Goal: Task Accomplishment & Management: Manage account settings

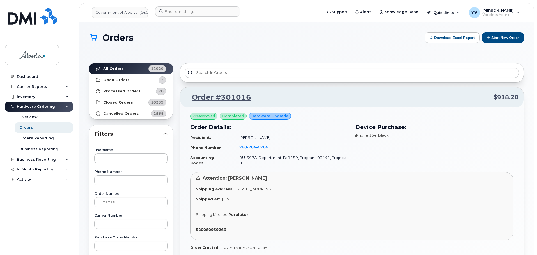
scroll to position [63, 0]
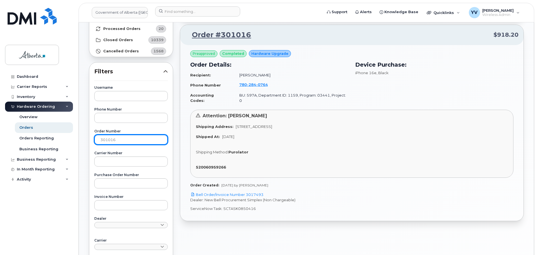
drag, startPoint x: 121, startPoint y: 142, endPoint x: 83, endPoint y: 145, distance: 38.3
click at [83, 145] on div "Orders Download Excel Report Start New Order All Orders 11929 Open Orders 2 Pro…" at bounding box center [306, 177] width 455 height 434
paste input "0803"
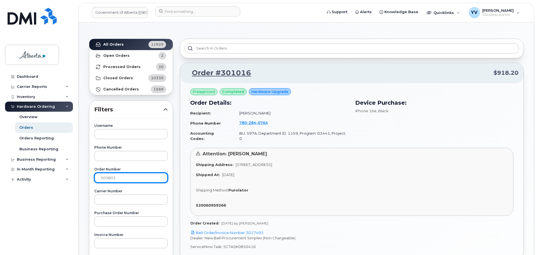
scroll to position [17, 0]
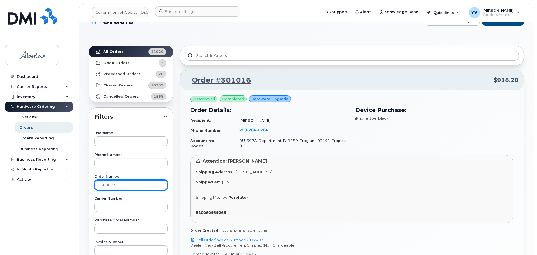
type input "300803"
click at [108, 49] on link "All Orders 11929" at bounding box center [131, 51] width 84 height 11
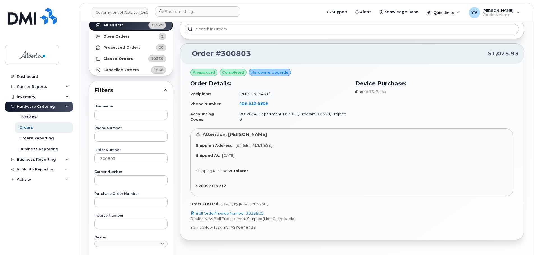
scroll to position [45, 0]
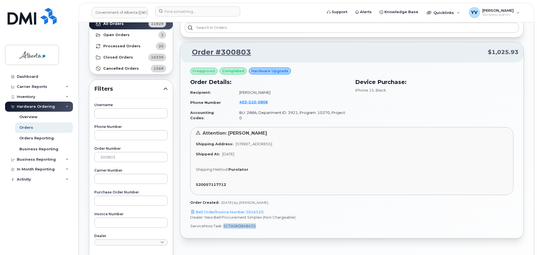
drag, startPoint x: 255, startPoint y: 222, endPoint x: 222, endPoint y: 227, distance: 33.7
click at [222, 227] on div "Preapproved completed Hardware Upgrade Order Details: Recipient: Rebecca Bills …" at bounding box center [351, 151] width 343 height 176
copy p "SCTASK0848435"
click at [255, 210] on link "Bell Order/Invoice Number 3016520" at bounding box center [226, 212] width 73 height 4
copy p "SCTASK0848435"
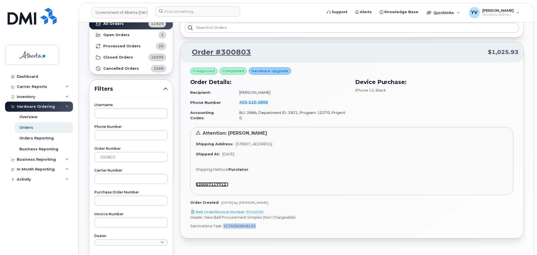
click at [213, 183] on strong "520057117712" at bounding box center [211, 185] width 30 height 4
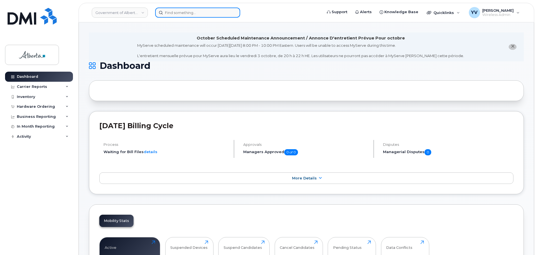
click at [175, 11] on input at bounding box center [197, 13] width 85 height 10
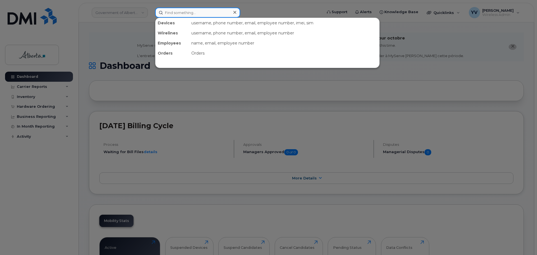
paste input "5874326139"
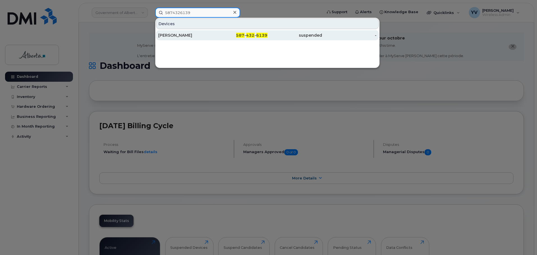
type input "5874326139"
click at [255, 35] on div "587 - 432 - 6139" at bounding box center [240, 36] width 55 height 6
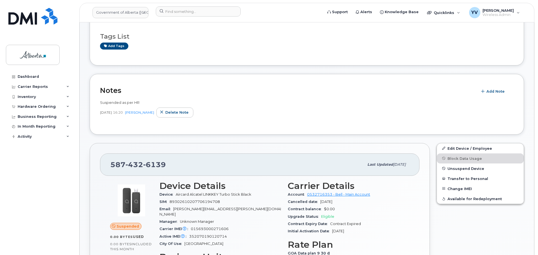
scroll to position [192, 0]
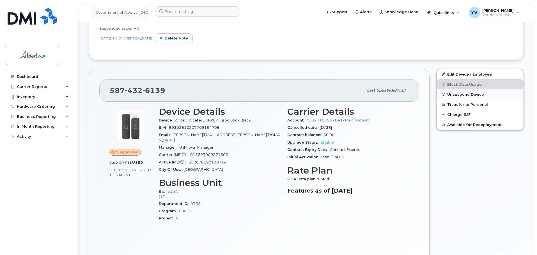
click at [453, 92] on span "Unsuspend Device" at bounding box center [465, 94] width 37 height 4
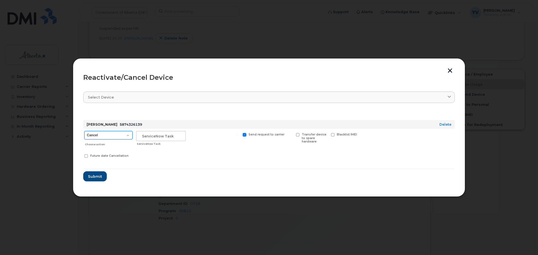
click at [128, 135] on select "Cancel Suspend - Extend Suspension Reactivate" at bounding box center [108, 135] width 48 height 8
select select "[object Object]"
click at [84, 131] on select "Cancel Suspend - Extend Suspension Reactivate" at bounding box center [108, 135] width 48 height 8
click at [147, 133] on input "text" at bounding box center [161, 136] width 50 height 10
paste input "SCTASK0852423"
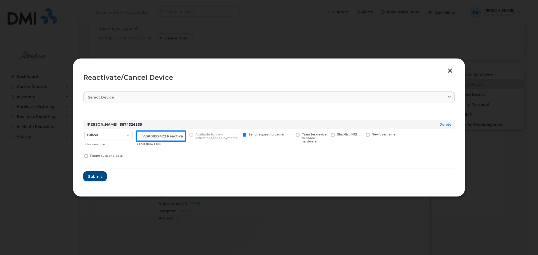
scroll to position [0, 8]
type input "SCTASK0852423 Reactivate"
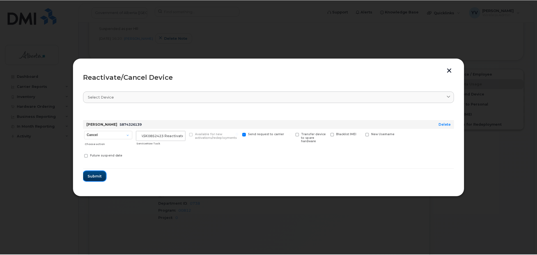
scroll to position [0, 0]
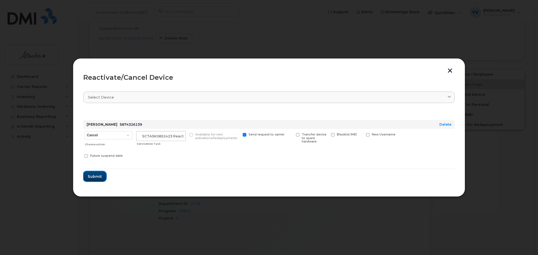
click at [93, 177] on span "Submit" at bounding box center [95, 176] width 14 height 5
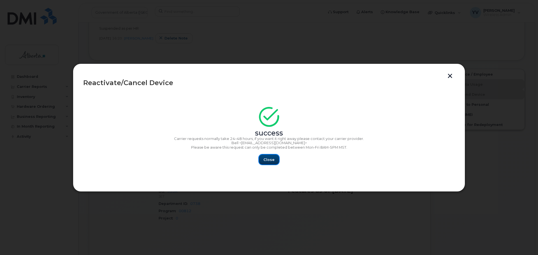
click at [265, 157] on span "Close" at bounding box center [269, 159] width 11 height 5
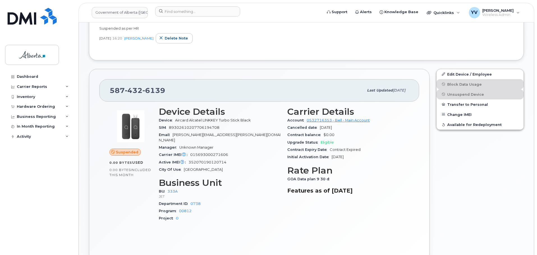
scroll to position [87, 0]
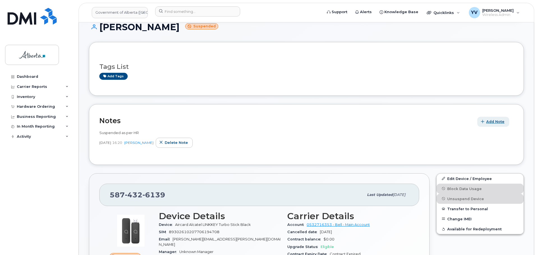
click at [492, 121] on span "Add Note" at bounding box center [495, 121] width 18 height 5
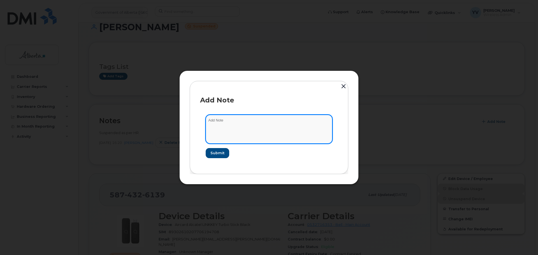
click at [214, 121] on textarea at bounding box center [269, 129] width 127 height 29
paste textarea "SCTASK0852423 5874326139 DO NOT DELETE - BEING REASSIGNED to Trish Kelley. Prev…"
type textarea "SCTASK0852423 5874326139 DO NOT DELETE - BEING REASSIGNED to Trish Kelley. Prev…"
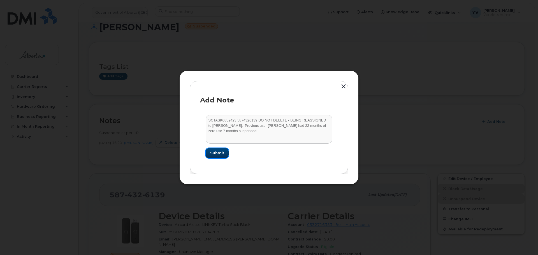
click at [212, 153] on span "Submit" at bounding box center [217, 153] width 14 height 5
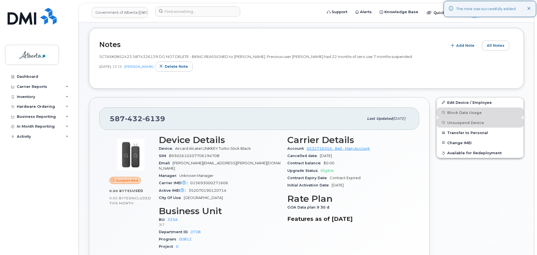
scroll to position [164, 0]
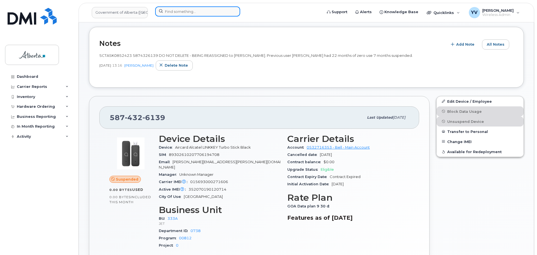
click at [170, 10] on input at bounding box center [197, 11] width 85 height 10
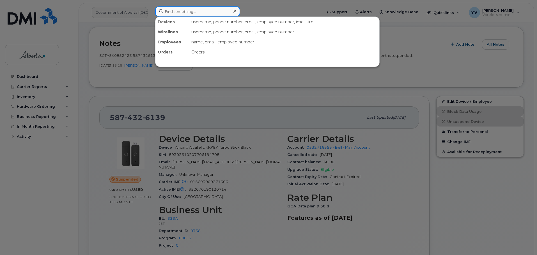
paste input "5873982235"
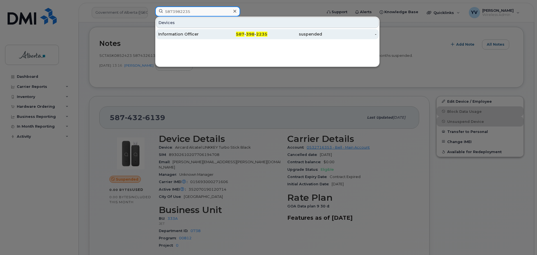
type input "5873982235"
click at [249, 31] on div "587 - 398 - 2235" at bounding box center [240, 34] width 55 height 10
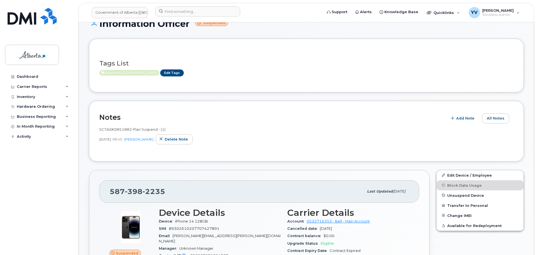
scroll to position [35, 0]
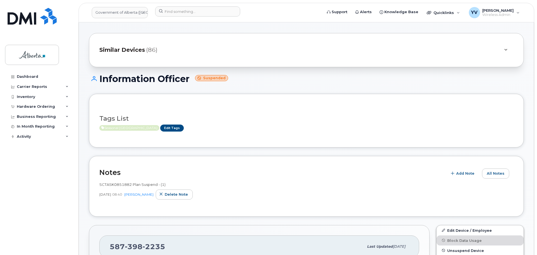
click at [165, 79] on h1 "Information Officer Suspended" at bounding box center [306, 79] width 435 height 10
click at [162, 126] on link "Edit Tags" at bounding box center [172, 128] width 24 height 7
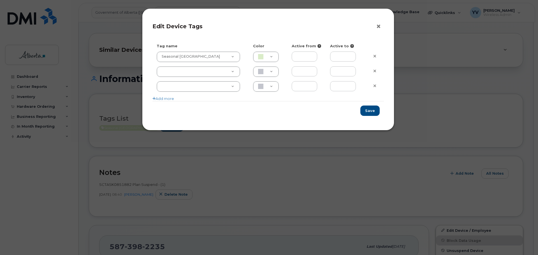
click at [377, 25] on button "×" at bounding box center [380, 26] width 8 height 8
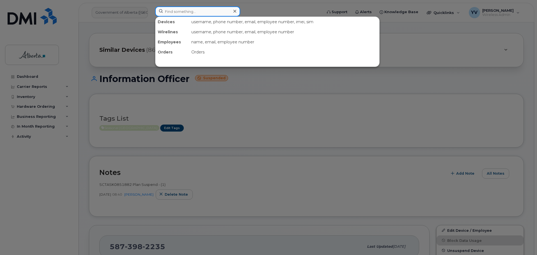
click at [169, 11] on input at bounding box center [197, 11] width 85 height 10
paste input "5875457914"
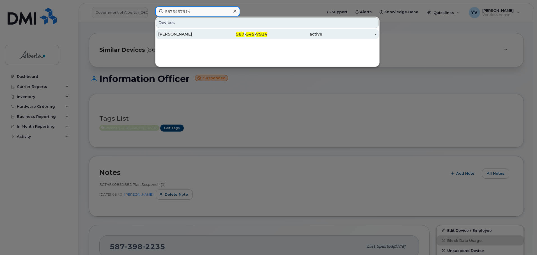
type input "5875457914"
click at [254, 34] on span "545" at bounding box center [250, 34] width 8 height 5
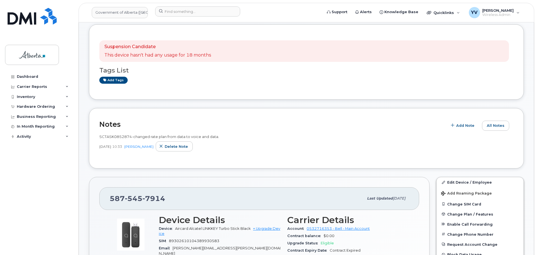
scroll to position [120, 0]
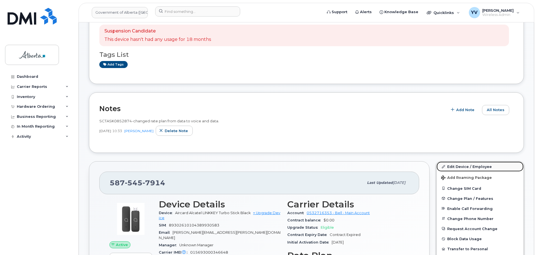
click at [460, 165] on link "Edit Device / Employee" at bounding box center [479, 167] width 87 height 10
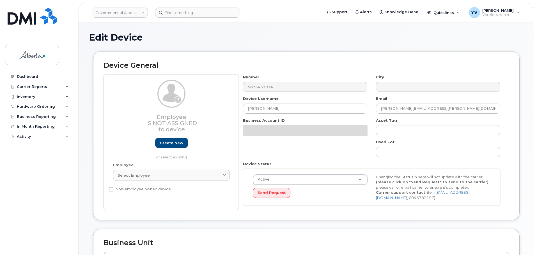
select select "4749733"
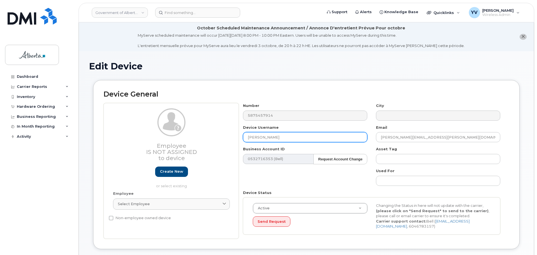
drag, startPoint x: 278, startPoint y: 140, endPoint x: 241, endPoint y: 139, distance: 37.6
click at [241, 139] on div "Device Username Lynda M Smith" at bounding box center [305, 134] width 133 height 18
paste input "[PERSON_NAME]"
type input "[PERSON_NAME]"
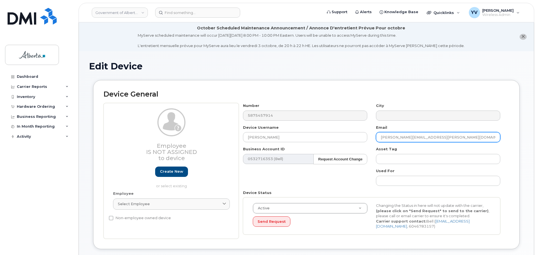
drag, startPoint x: 433, startPoint y: 139, endPoint x: 352, endPoint y: 131, distance: 81.7
click at [352, 131] on div "Number 5875457914 City Device Username Seylin Hong Email Lynda.M.Smith@gov.ab.c…" at bounding box center [372, 171] width 266 height 136
paste input "Seylin.Hong"
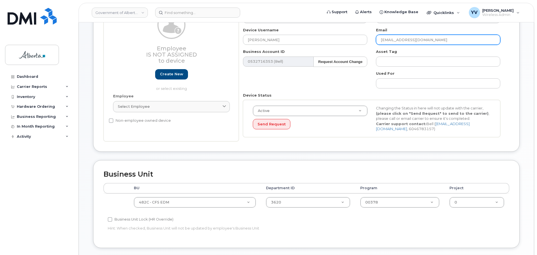
scroll to position [137, 0]
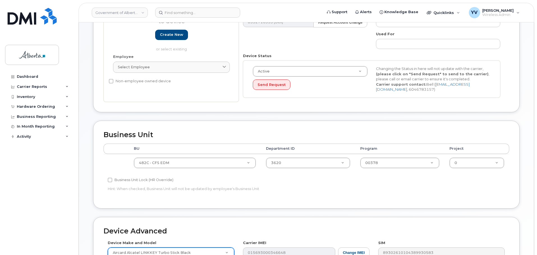
type input "Seylin.Hong@gov.ab.ca"
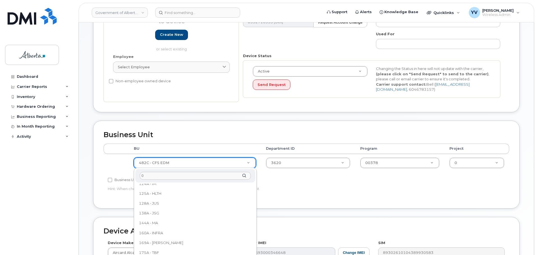
scroll to position [0, 0]
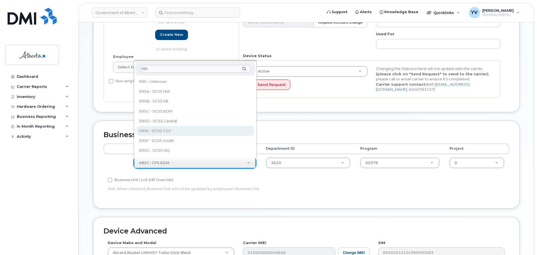
type input "095"
select select "4206362"
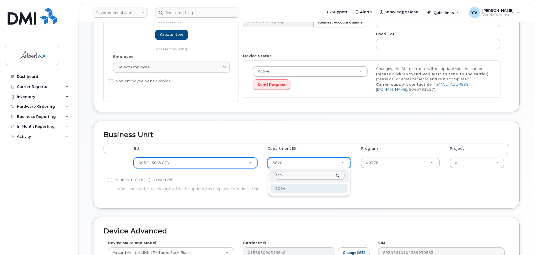
type input "3094"
type input "4751965"
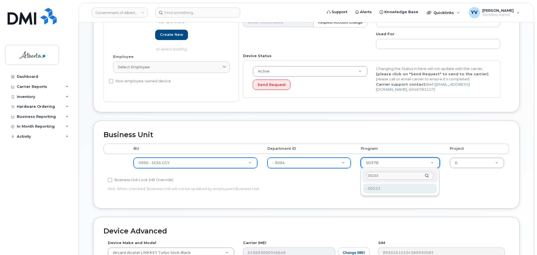
type input "00233"
type input "4753188"
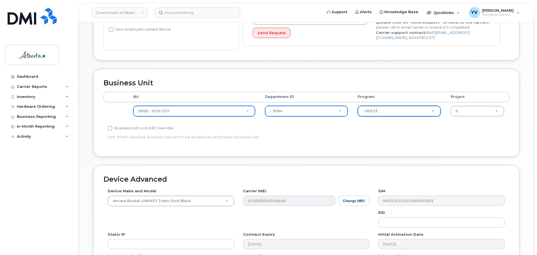
scroll to position [198, 0]
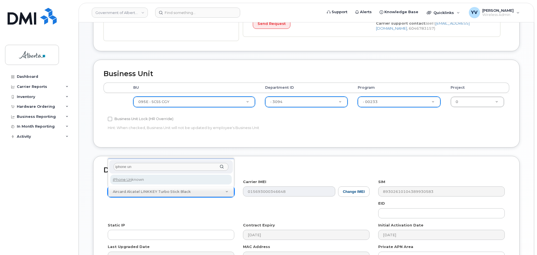
type input "iphone un"
select select "185"
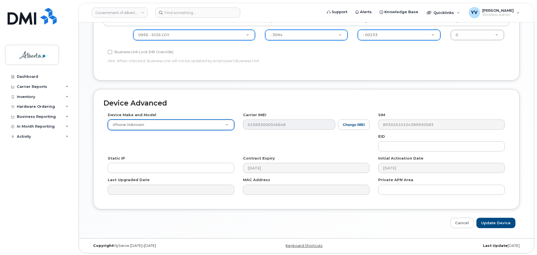
scroll to position [266, 0]
click at [497, 223] on input "Update Device" at bounding box center [495, 223] width 39 height 10
type input "Saving..."
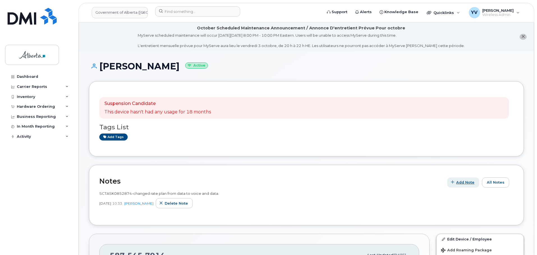
click at [461, 182] on span "Add Note" at bounding box center [465, 182] width 18 height 5
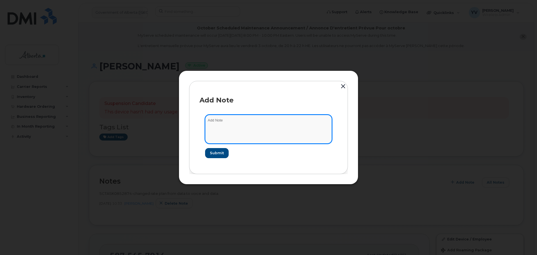
click at [221, 117] on textarea at bounding box center [268, 129] width 127 height 29
paste textarea "SCTASK0852874 5875457914 DO NOT DELETE - BEING REASSIGNED to Seylin Hong. Previ…"
type textarea "SCTASK0852874 5875457914 DO NOT DELETE - BEING REASSIGNED to Seylin Hong. Previ…"
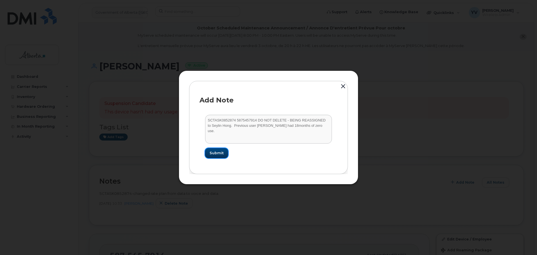
click at [215, 152] on span "Submit" at bounding box center [216, 153] width 14 height 5
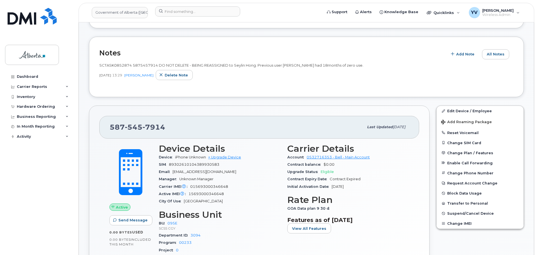
scroll to position [146, 0]
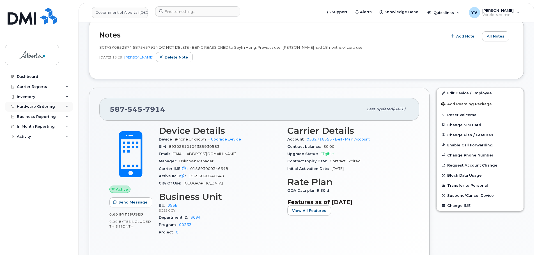
click at [22, 105] on div "Hardware Ordering" at bounding box center [36, 107] width 38 height 4
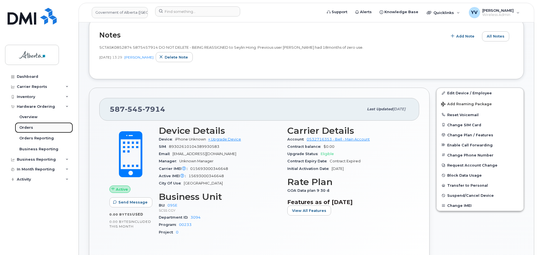
click at [25, 128] on div "Orders" at bounding box center [26, 127] width 14 height 5
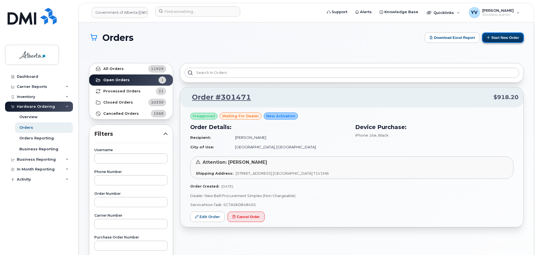
click at [504, 35] on button "Start New Order" at bounding box center [503, 38] width 42 height 10
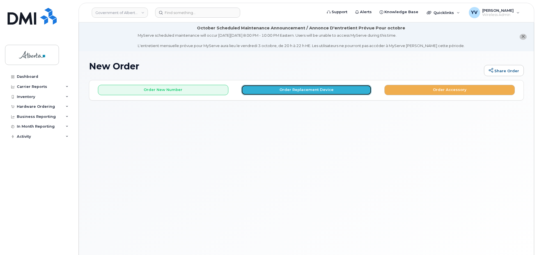
click at [301, 92] on button "Order Replacement Device" at bounding box center [306, 90] width 130 height 10
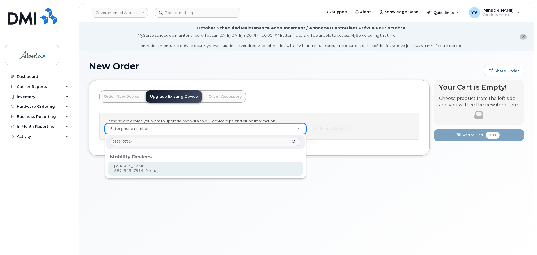
type input "5875457914"
type input "868118"
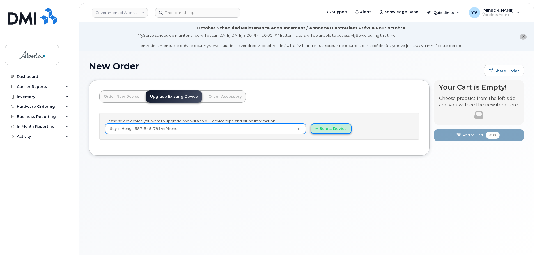
click at [334, 128] on button "Select Device" at bounding box center [330, 129] width 41 height 10
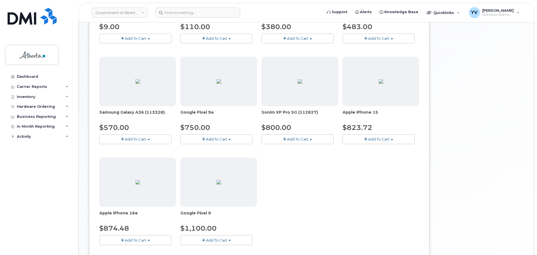
scroll to position [194, 0]
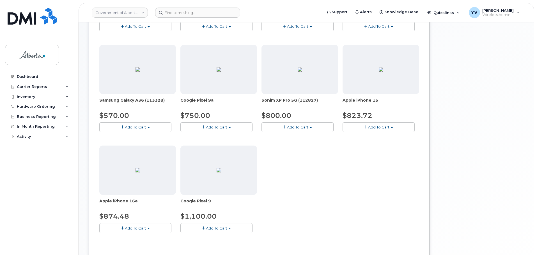
click at [148, 227] on button "Add To Cart" at bounding box center [135, 228] width 72 height 10
click at [148, 244] on link "$874.48 - 30-day upgrade (128GB model)" at bounding box center [145, 245] width 89 height 7
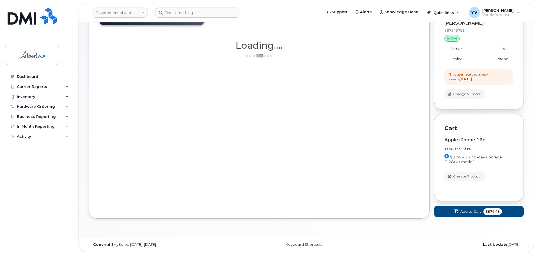
scroll to position [78, 0]
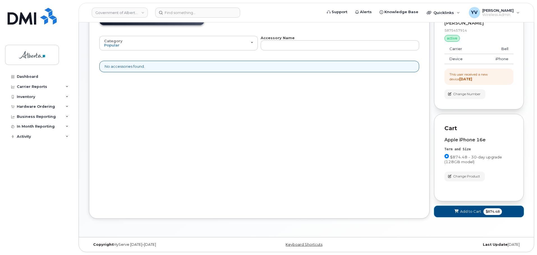
click at [469, 209] on span "Add to Cart" at bounding box center [470, 211] width 21 height 5
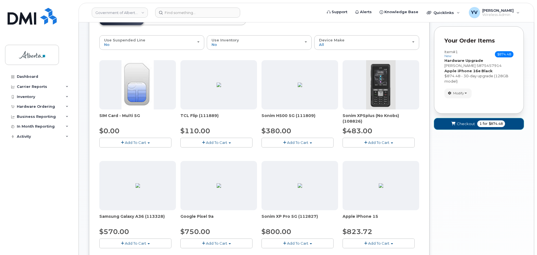
click at [466, 123] on span "Checkout" at bounding box center [466, 123] width 18 height 5
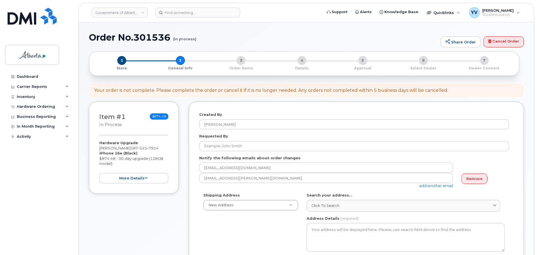
select select
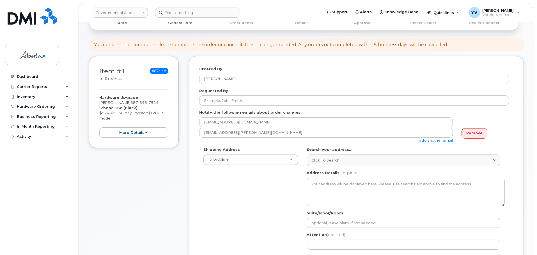
scroll to position [83, 0]
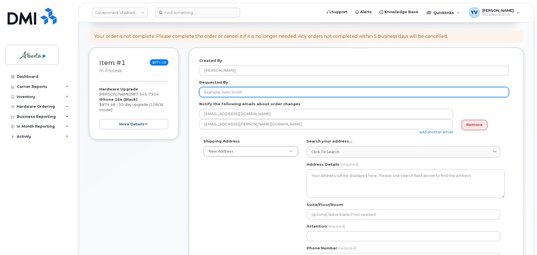
click at [208, 89] on input "Requested By" at bounding box center [354, 92] width 310 height 10
paste input "[PERSON_NAME]"
type input "[PERSON_NAME]"
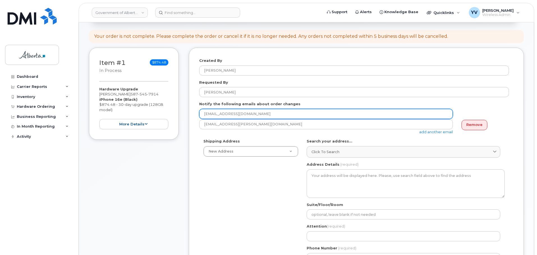
drag, startPoint x: 251, startPoint y: 115, endPoint x: 200, endPoint y: 113, distance: 51.6
click at [200, 113] on input "[EMAIL_ADDRESS][DOMAIN_NAME]" at bounding box center [325, 114] width 253 height 10
paste input "May.Hu"
type input "May.Hung@gov.ab.ca"
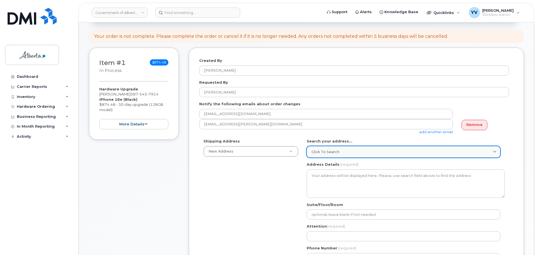
click at [322, 151] on span "Click to search" at bounding box center [325, 151] width 28 height 5
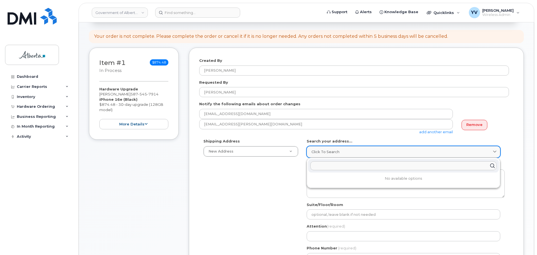
paste input "8500 Macleod Trail S. E."
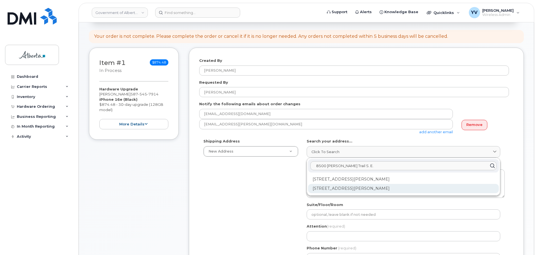
type input "8500 Macleod Trail S. E."
click at [338, 188] on div "8500 Macleod Trail SE Calgary AB T2H 2N1" at bounding box center [403, 188] width 191 height 9
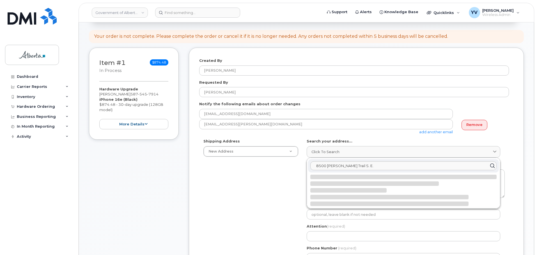
select select
type textarea "8500 Macleod Trail SE CALGARY AB T2H 2N1 CANADA"
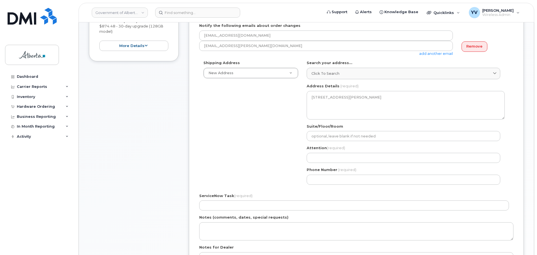
scroll to position [162, 0]
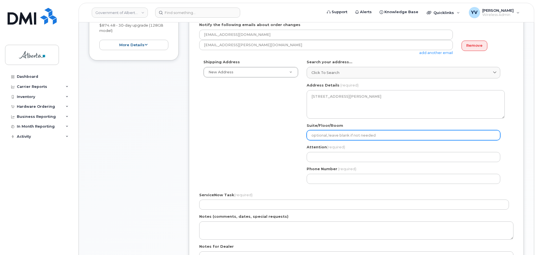
click at [327, 136] on input "Suite/Floor/Room" at bounding box center [402, 135] width 193 height 10
paste input "3rd Floor"
select select
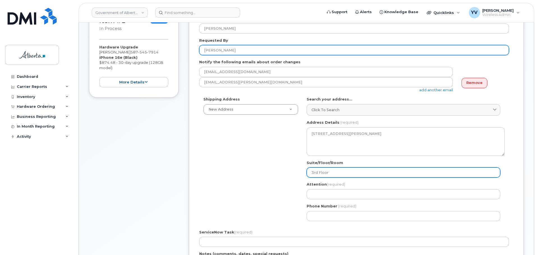
type input "3rd Floor"
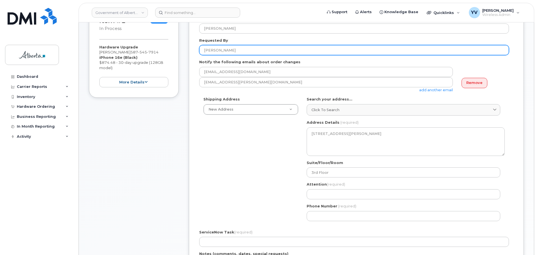
drag, startPoint x: 229, startPoint y: 50, endPoint x: 197, endPoint y: 48, distance: 32.0
click at [197, 48] on div "Created By Yen Vong Requested By May Hung Notify the following emails about ord…" at bounding box center [356, 172] width 335 height 332
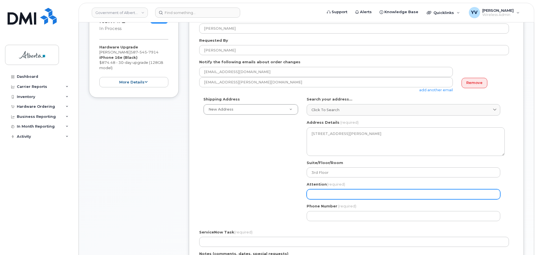
click at [329, 197] on input "Attention (required)" at bounding box center [402, 195] width 193 height 10
paste input "May Hung"
select select
type input "May Hung"
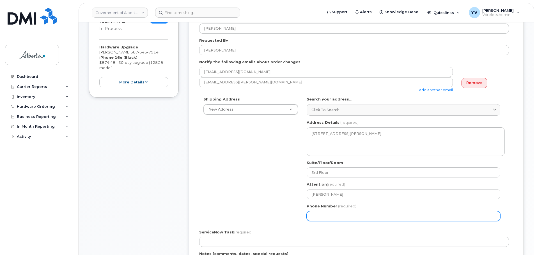
click at [317, 218] on input "Phone Number" at bounding box center [402, 216] width 193 height 10
paste input "4033554715"
select select
type input "4033554715"
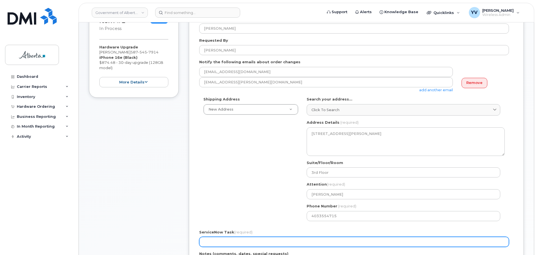
click at [213, 246] on input "ServiceNow Task (required)" at bounding box center [354, 242] width 310 height 10
paste input "SCTASK0852874"
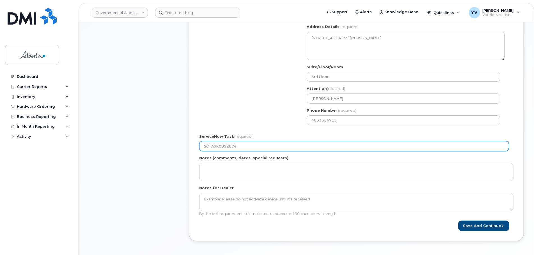
scroll to position [223, 0]
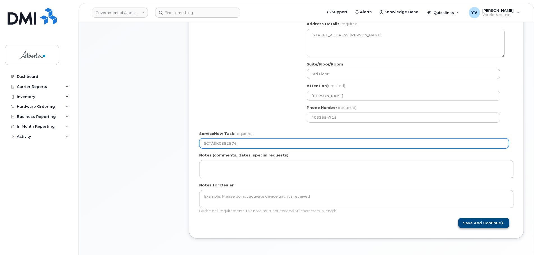
type input "SCTASK0852874"
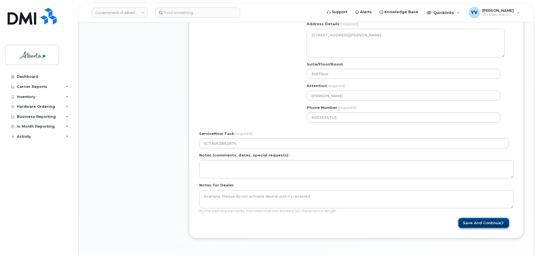
click at [482, 223] on button "Save and Continue" at bounding box center [483, 223] width 51 height 10
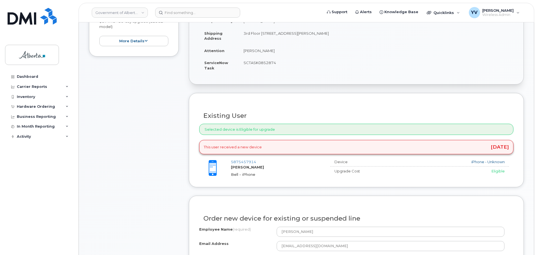
scroll to position [188, 0]
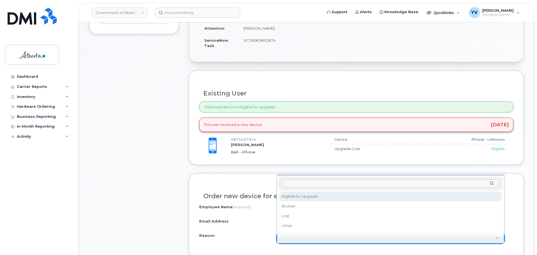
select select "eligible_for_upgrade"
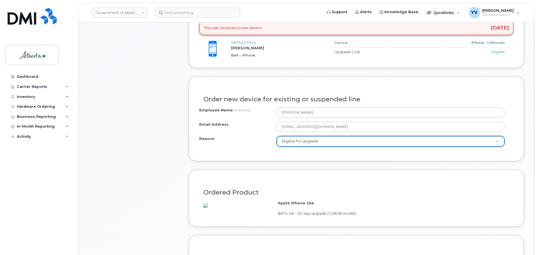
scroll to position [352, 0]
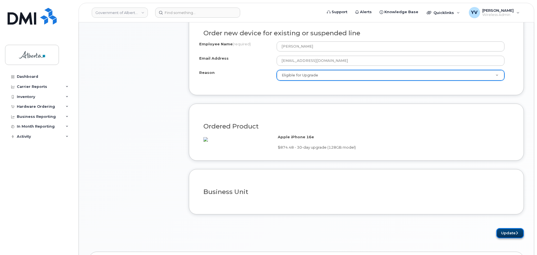
click at [507, 239] on button "Update" at bounding box center [509, 234] width 27 height 10
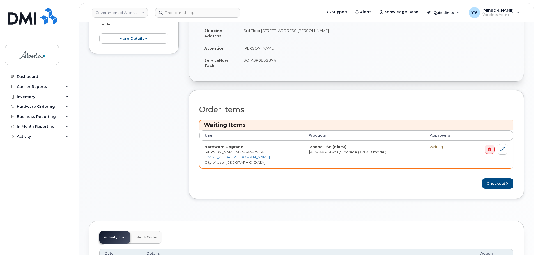
scroll to position [196, 0]
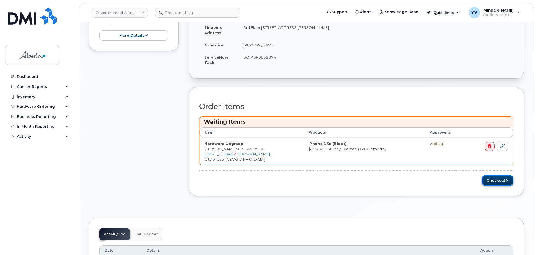
click at [492, 178] on button "Checkout" at bounding box center [497, 181] width 32 height 10
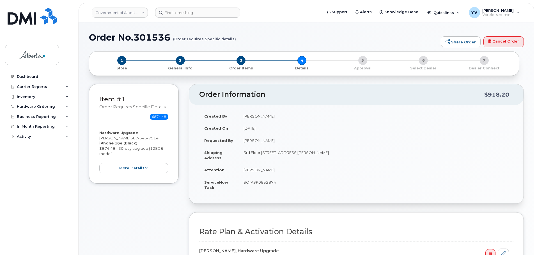
select select
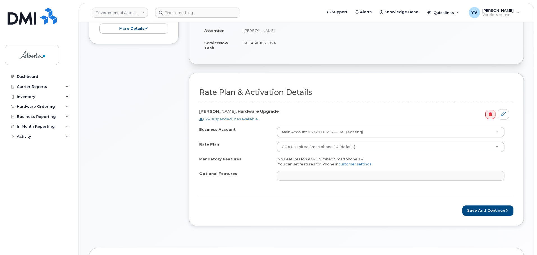
scroll to position [179, 0]
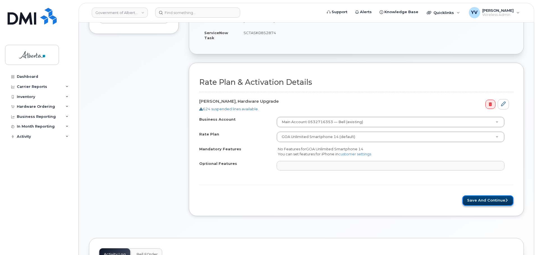
click at [487, 199] on button "Save and Continue" at bounding box center [487, 201] width 51 height 10
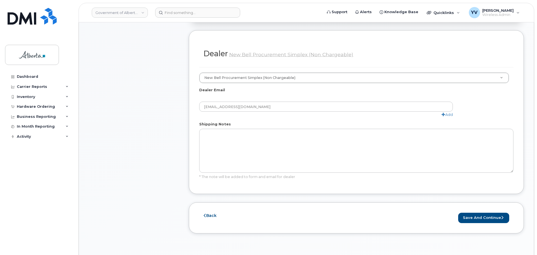
scroll to position [301, 0]
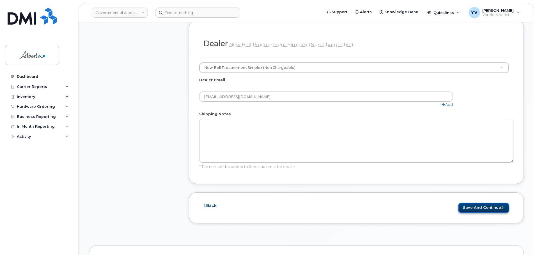
click at [481, 204] on button "Save and Continue" at bounding box center [483, 208] width 51 height 10
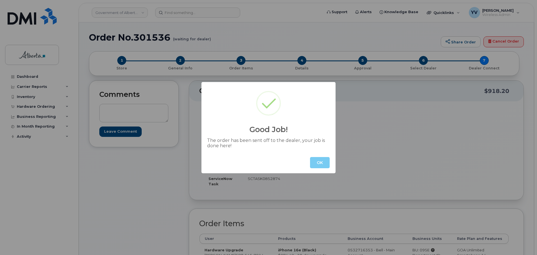
click at [320, 164] on button "OK" at bounding box center [320, 162] width 20 height 11
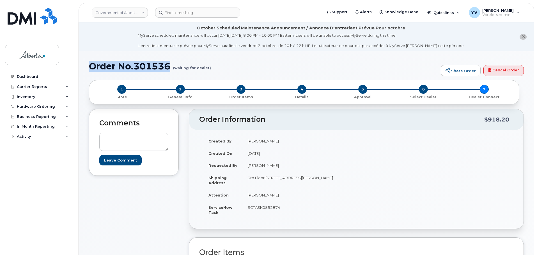
drag, startPoint x: 172, startPoint y: 64, endPoint x: 90, endPoint y: 64, distance: 82.4
click at [90, 64] on h1 "Order No.301536 (waiting for dealer)" at bounding box center [263, 66] width 349 height 10
copy h1 "Order No.301536"
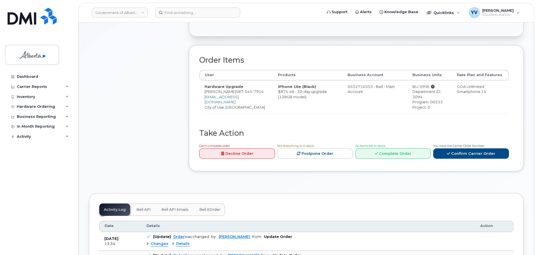
scroll to position [206, 0]
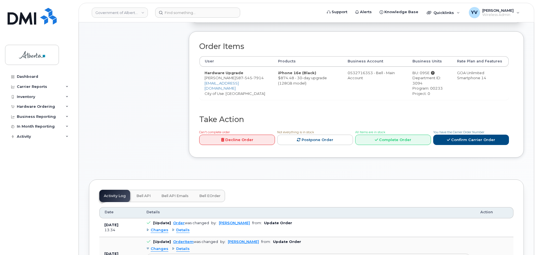
click at [142, 196] on span "Bell API" at bounding box center [143, 196] width 14 height 4
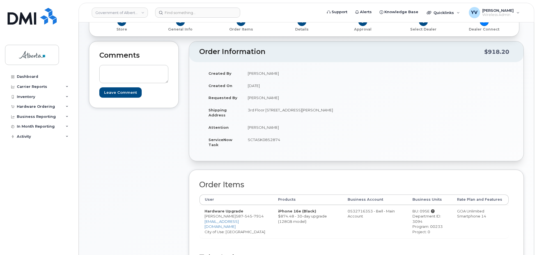
scroll to position [84, 0]
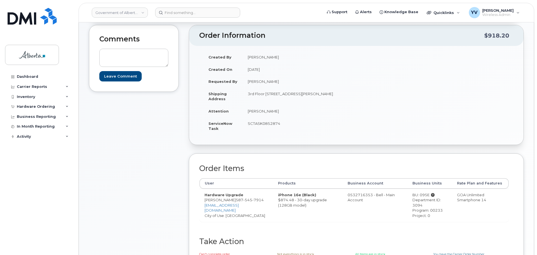
click at [73, 234] on div "Dashboard Carrier Reports Monthly Billing Data Daily Data Pooling Data Behavior…" at bounding box center [39, 159] width 69 height 175
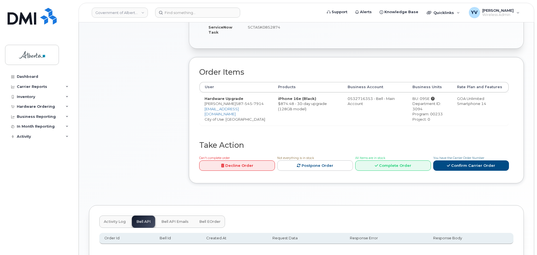
scroll to position [215, 0]
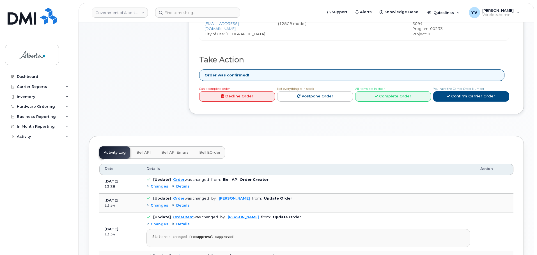
scroll to position [298, 0]
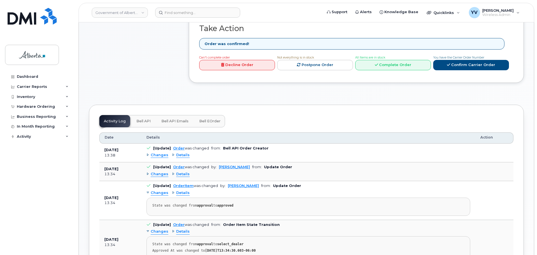
click at [143, 121] on span "Bell API" at bounding box center [143, 121] width 14 height 4
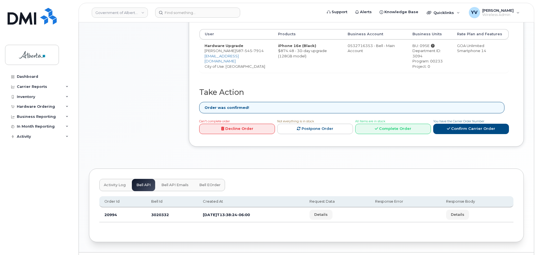
scroll to position [249, 0]
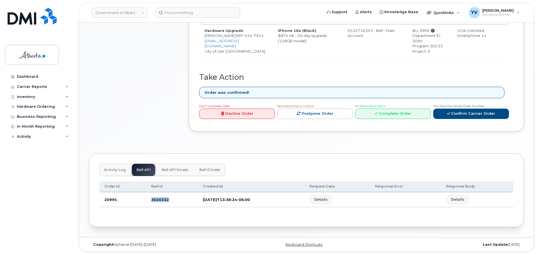
drag, startPoint x: 170, startPoint y: 199, endPoint x: 147, endPoint y: 200, distance: 22.2
click at [147, 200] on td "3020332" at bounding box center [172, 200] width 52 height 15
copy td "3020332"
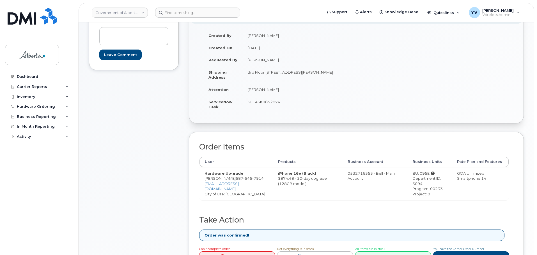
scroll to position [145, 0]
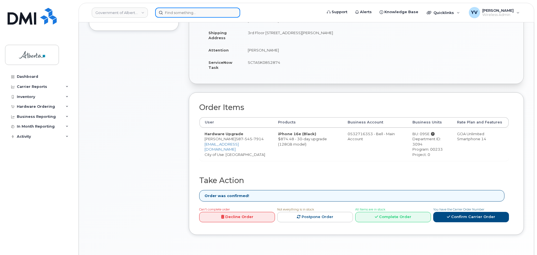
click at [170, 13] on input at bounding box center [197, 13] width 85 height 10
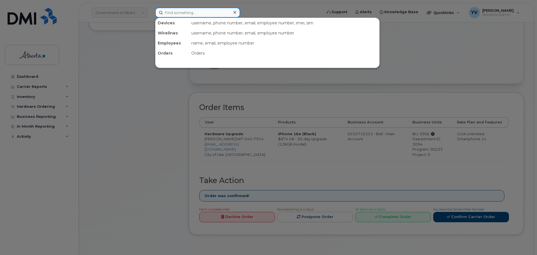
paste input "5873857196"
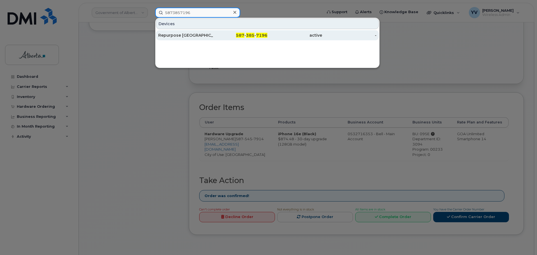
type input "5873857196"
click at [253, 33] on div "587 - 385 - 7196" at bounding box center [240, 35] width 55 height 10
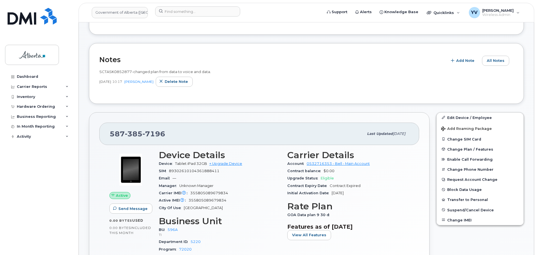
scroll to position [131, 0]
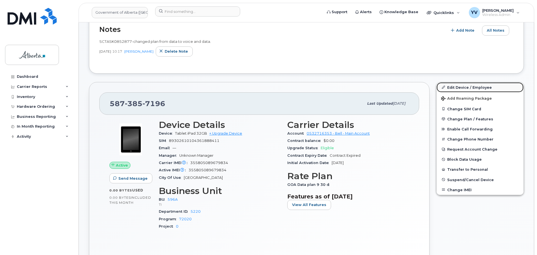
click at [453, 86] on link "Edit Device / Employee" at bounding box center [479, 87] width 87 height 10
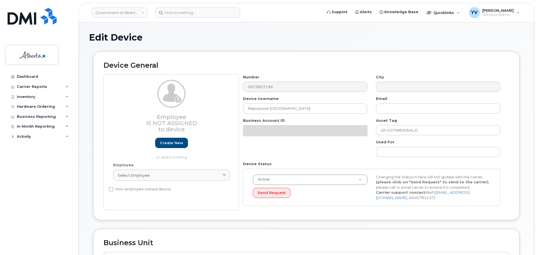
select select "4797729"
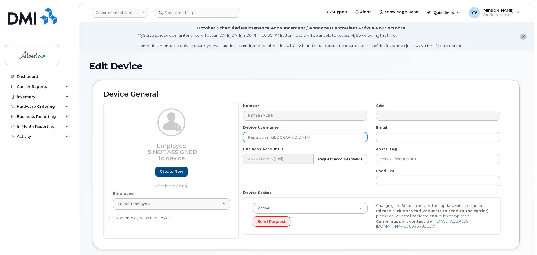
drag, startPoint x: 293, startPoint y: 135, endPoint x: 247, endPoint y: 135, distance: 46.3
click at [247, 135] on input "Repurpose [GEOGRAPHIC_DATA]" at bounding box center [305, 137] width 124 height 10
paste input "[PERSON_NAME]"
type input "[PERSON_NAME]"
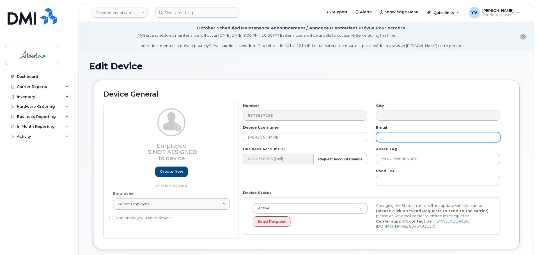
click at [382, 136] on input "text" at bounding box center [438, 137] width 124 height 10
paste input "[PERSON_NAME][EMAIL_ADDRESS][PERSON_NAME][DOMAIN_NAME]"
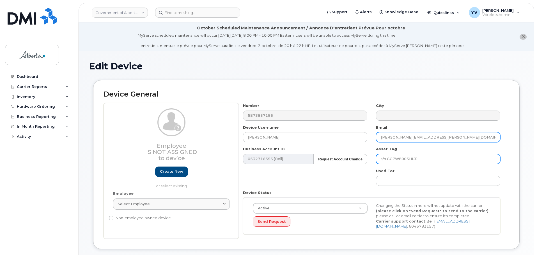
type input "[PERSON_NAME][EMAIL_ADDRESS][PERSON_NAME][DOMAIN_NAME]"
drag, startPoint x: 426, startPoint y: 159, endPoint x: 381, endPoint y: 163, distance: 45.7
click at [381, 163] on input "s/n GG7W8005HLJJ" at bounding box center [438, 159] width 124 height 10
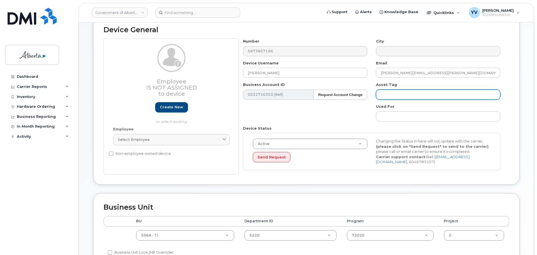
scroll to position [73, 0]
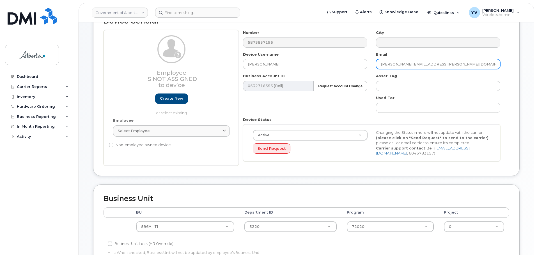
click at [388, 66] on input "[PERSON_NAME][EMAIL_ADDRESS][PERSON_NAME][DOMAIN_NAME]" at bounding box center [438, 64] width 124 height 10
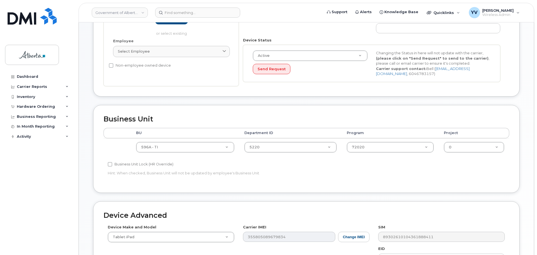
scroll to position [170, 0]
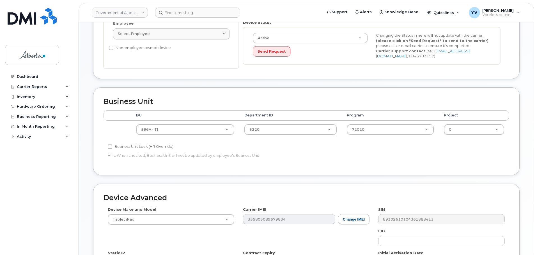
type input "[PERSON_NAME][EMAIL_ADDRESS][PERSON_NAME][DOMAIN_NAME]"
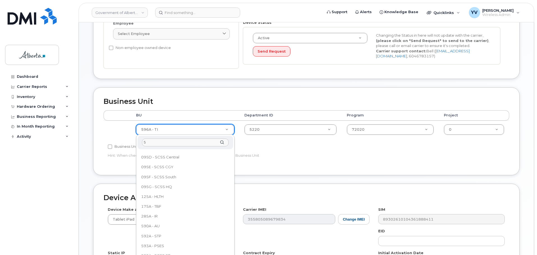
scroll to position [0, 0]
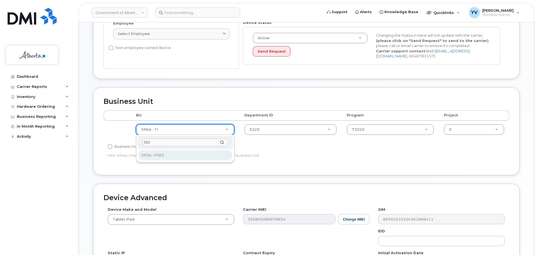
type input "593"
select select "4797682"
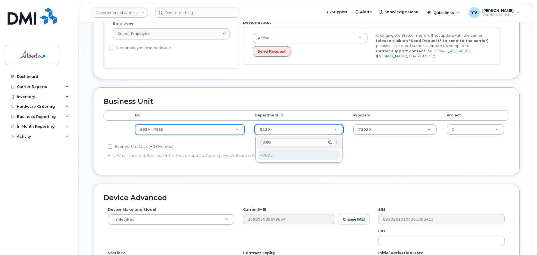
type input "0095"
type input "4752028"
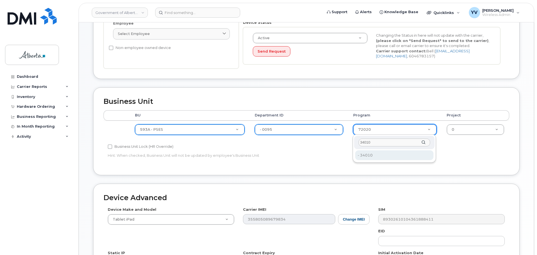
type input "34010"
type input "4254278"
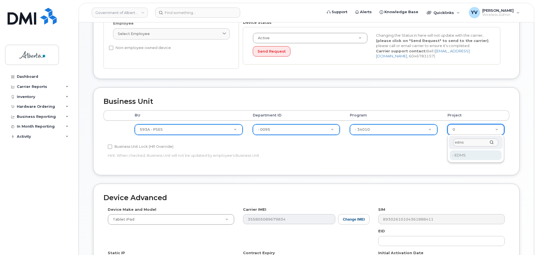
type input "edms"
type input "4753721"
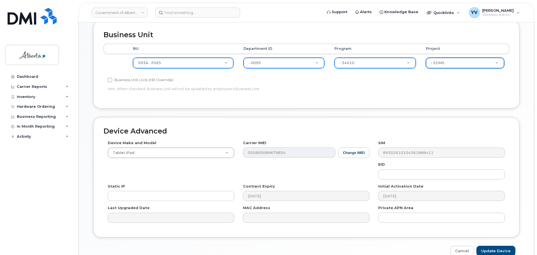
scroll to position [239, 0]
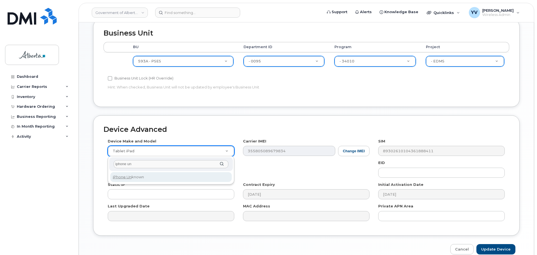
type input "iphone un"
select select "185"
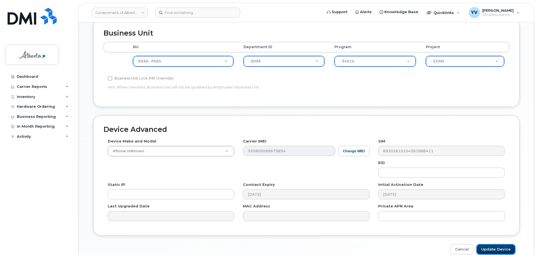
click at [498, 246] on input "Update Device" at bounding box center [495, 250] width 39 height 10
type input "Saving..."
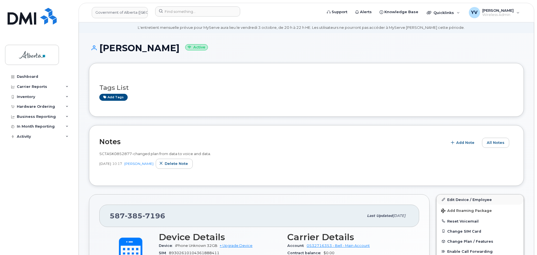
scroll to position [28, 0]
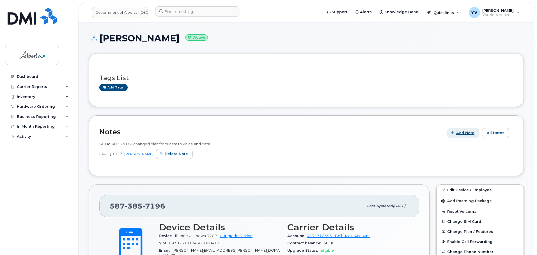
click at [465, 133] on span "Add Note" at bounding box center [465, 132] width 18 height 5
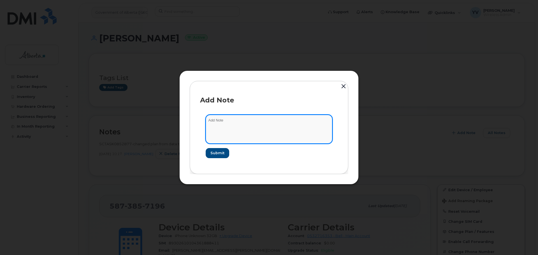
click at [221, 119] on textarea at bounding box center [269, 129] width 127 height 29
paste textarea "SCTASK0852877 5873857196 DO NOT DELETE - BEING REASSIGNED to Nolan Mulligan. Re…"
type textarea "SCTASK0852877 5873857196 DO NOT DELETE - BEING REASSIGNED to Nolan Mulligan. Re…"
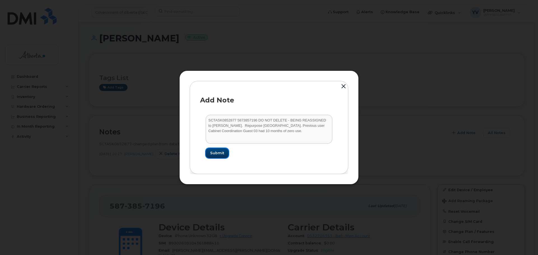
click at [218, 153] on span "Submit" at bounding box center [217, 153] width 14 height 5
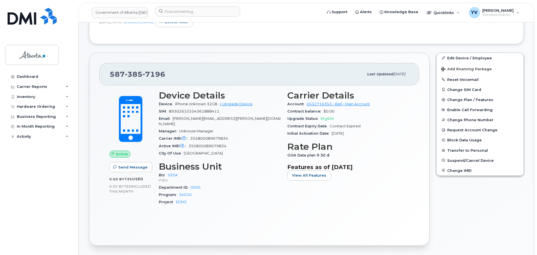
scroll to position [137, 0]
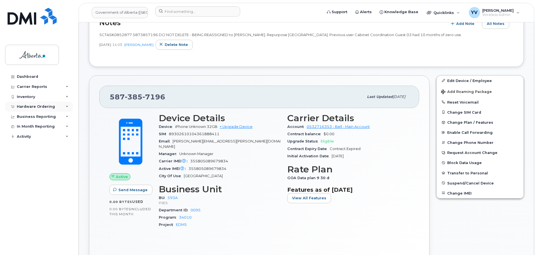
click at [23, 105] on div "Hardware Ordering" at bounding box center [36, 107] width 38 height 4
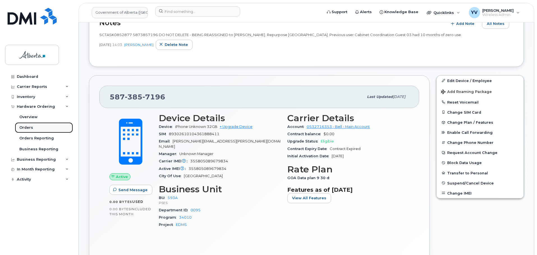
click at [24, 129] on div "Orders" at bounding box center [26, 127] width 14 height 5
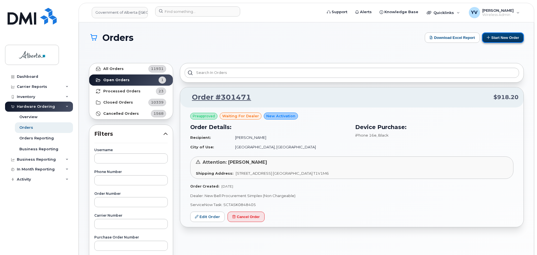
click at [501, 34] on button "Start New Order" at bounding box center [503, 38] width 42 height 10
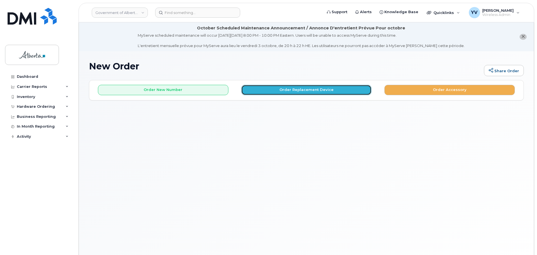
click at [321, 93] on button "Order Replacement Device" at bounding box center [306, 90] width 130 height 10
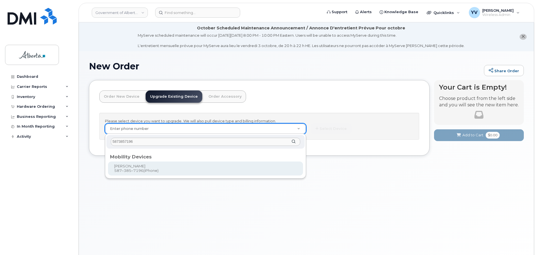
type input "5873857196"
type input "820826"
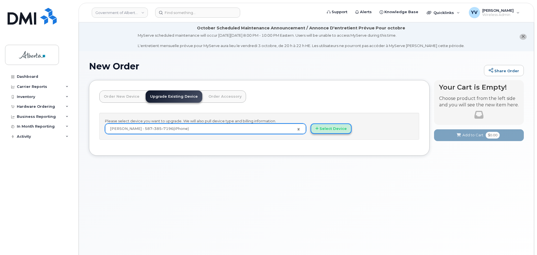
click at [327, 128] on button "Select Device" at bounding box center [330, 129] width 41 height 10
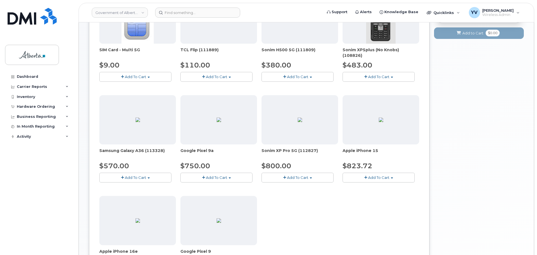
scroll to position [146, 0]
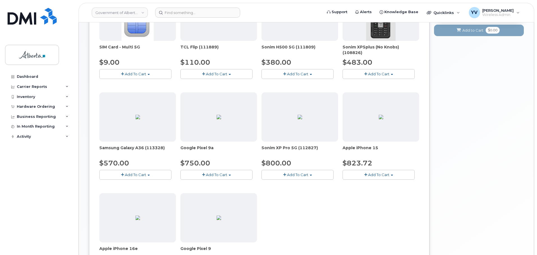
click at [392, 175] on button "Add To Cart" at bounding box center [378, 175] width 72 height 10
click at [390, 192] on link "$823.72 - 30-day upgrade (128GB model)" at bounding box center [388, 192] width 89 height 7
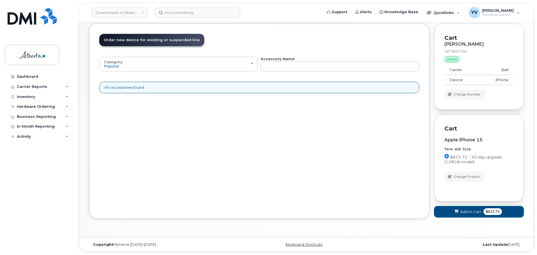
click at [460, 209] on span "Add to Cart" at bounding box center [470, 211] width 21 height 5
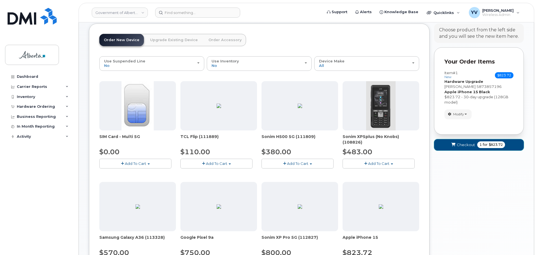
click at [466, 142] on span "Checkout" at bounding box center [466, 144] width 18 height 5
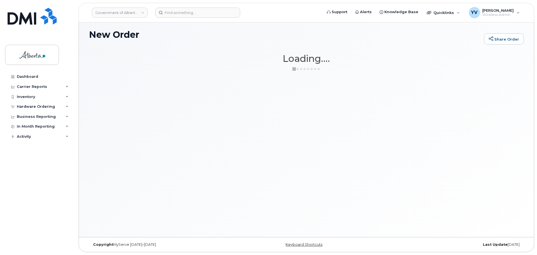
scroll to position [32, 0]
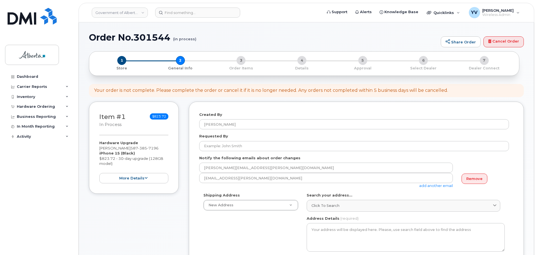
select select
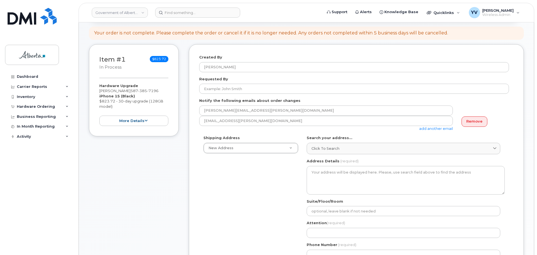
scroll to position [92, 0]
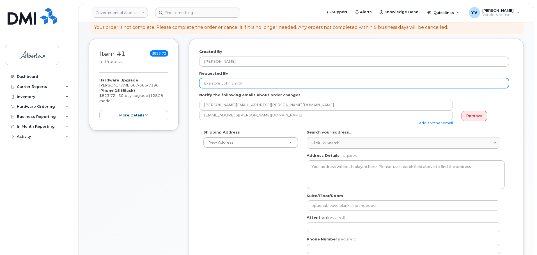
click at [209, 84] on input "Requested By" at bounding box center [354, 83] width 310 height 10
paste input "[PERSON_NAME]"
type input "[PERSON_NAME]"
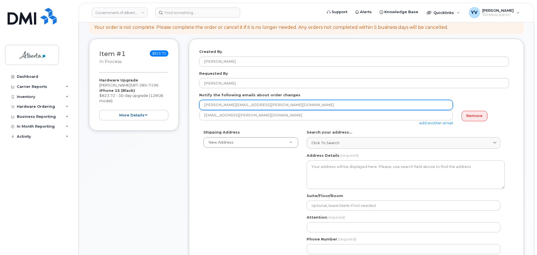
drag, startPoint x: 254, startPoint y: 105, endPoint x: 199, endPoint y: 106, distance: 55.8
click at [199, 106] on div "Created By Yen Vong Requested By Lorena Huynh Notify the following emails about…" at bounding box center [356, 205] width 335 height 332
paste input "Lorena.Huynh"
type input "Lorena.Huynh@gov.ab.ca"
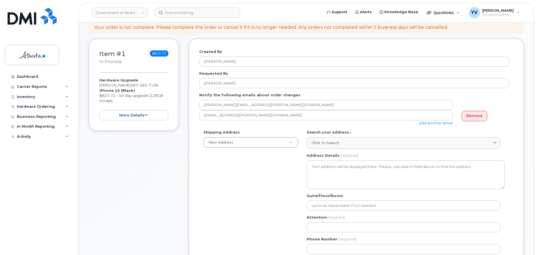
click at [433, 122] on link "add another email" at bounding box center [436, 123] width 34 height 4
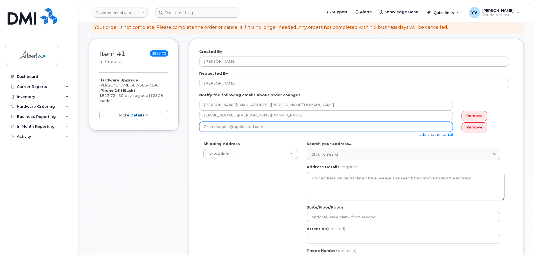
click at [208, 125] on input "email" at bounding box center [325, 127] width 253 height 10
paste input "Terry.McCarthy@gov.ab.ca"
type input "Terry.McCarthy@gov.ab.ca"
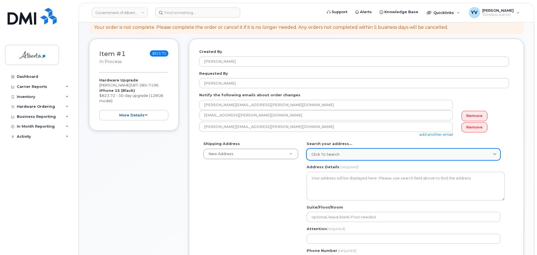
click at [320, 154] on span "Click to search" at bounding box center [325, 154] width 28 height 5
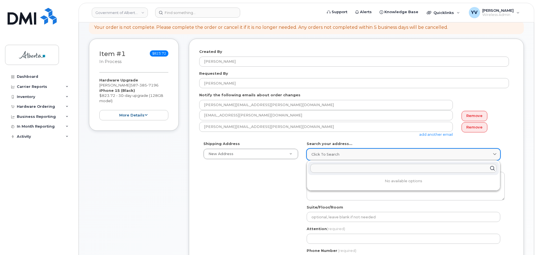
paste input "11044 - 82 Avenue"
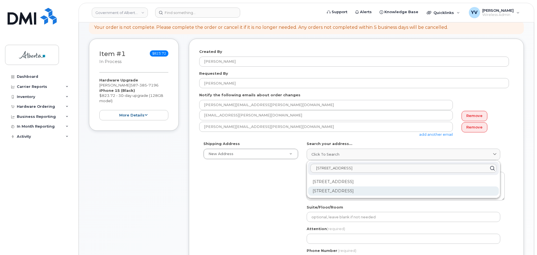
type input "11044 - 82 Avenue"
click at [341, 189] on div "11044 82 Ave NW Edmonton AB T6G 0T2" at bounding box center [403, 191] width 191 height 9
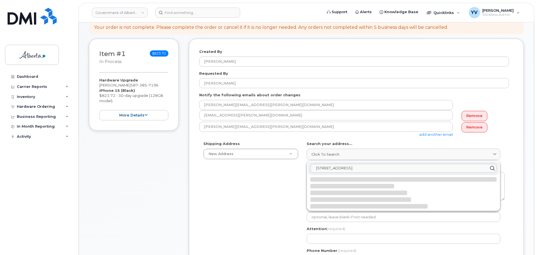
select select
type textarea "11044 82 Ave NW EDMONTON AB T6G 0T2 CANADA"
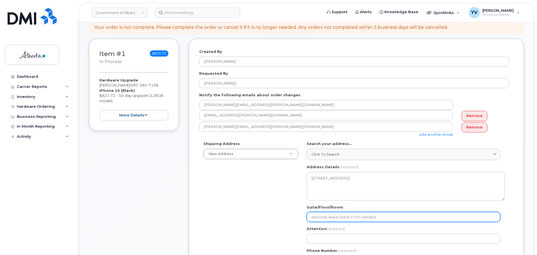
click at [321, 216] on input "Suite/Floor/Room" at bounding box center [402, 217] width 193 height 10
paste input "5th floor"
select select
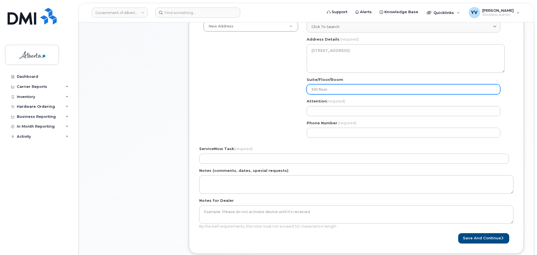
scroll to position [225, 0]
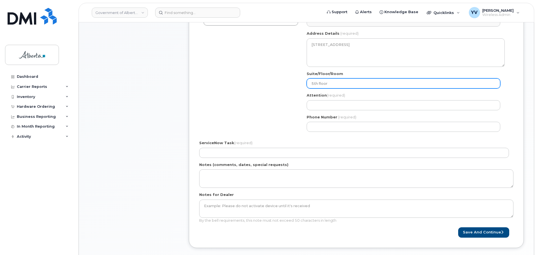
type input "5th floor"
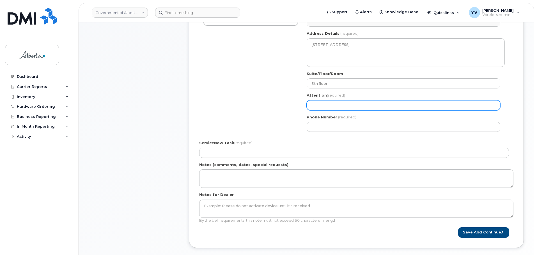
click at [317, 103] on input "Attention (required)" at bounding box center [402, 105] width 193 height 10
paste input "Terry McCarthy"
select select
type input "Terry McCarthy"
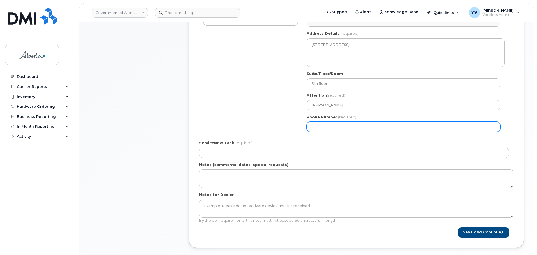
click at [322, 130] on input "Phone Number" at bounding box center [402, 127] width 193 height 10
paste input "7804273377"
select select
type input "7804273377"
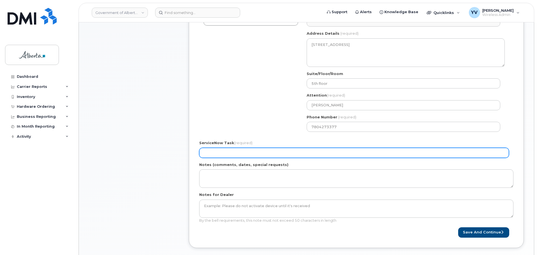
click at [218, 156] on input "ServiceNow Task (required)" at bounding box center [354, 153] width 310 height 10
paste input "SCTASK0852877"
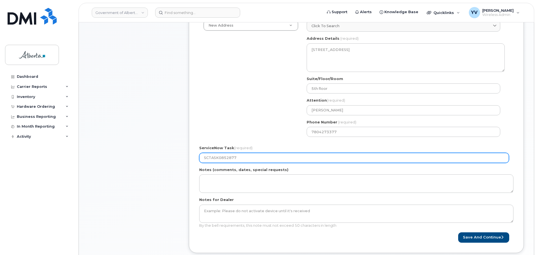
scroll to position [222, 0]
type input "SCTASK0852877"
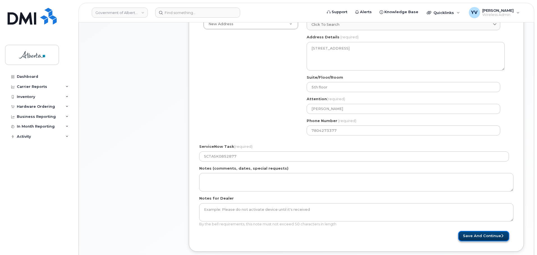
click at [481, 236] on button "Save and Continue" at bounding box center [483, 236] width 51 height 10
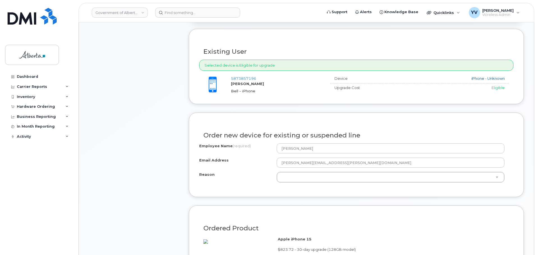
scroll to position [234, 0]
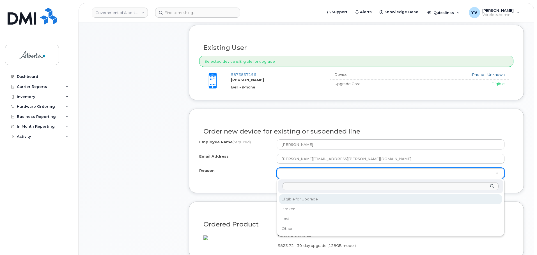
select select "eligible_for_upgrade"
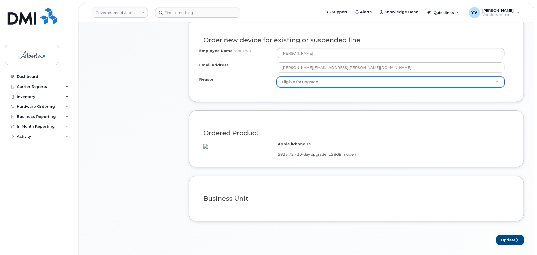
scroll to position [365, 0]
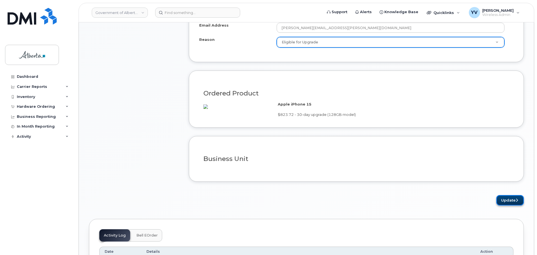
click at [508, 206] on button "Update" at bounding box center [509, 200] width 27 height 10
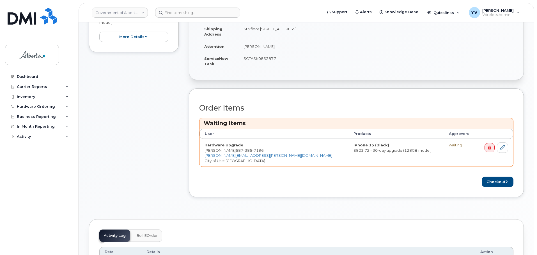
scroll to position [200, 0]
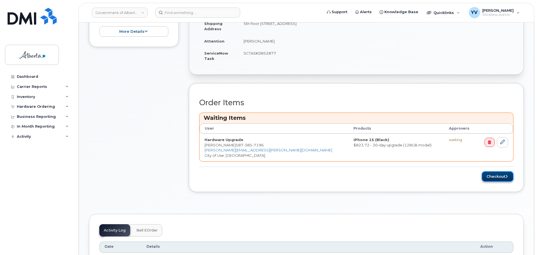
click at [489, 177] on button "Checkout" at bounding box center [497, 177] width 32 height 10
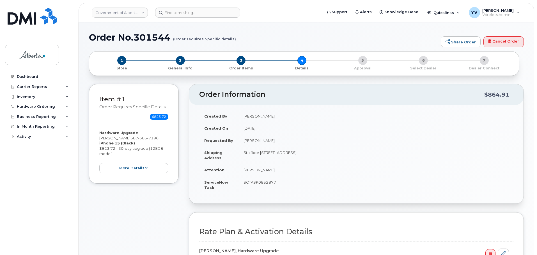
select select
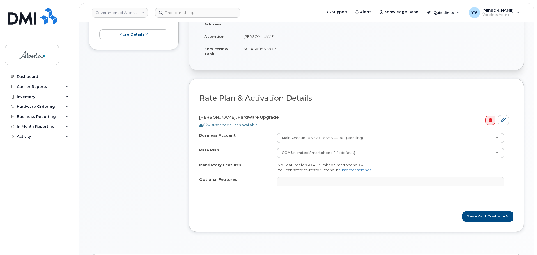
scroll to position [163, 0]
click at [481, 214] on button "Save and Continue" at bounding box center [487, 216] width 51 height 10
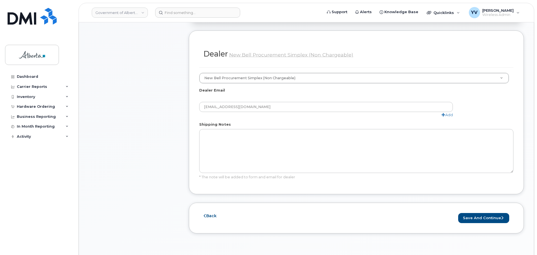
scroll to position [305, 0]
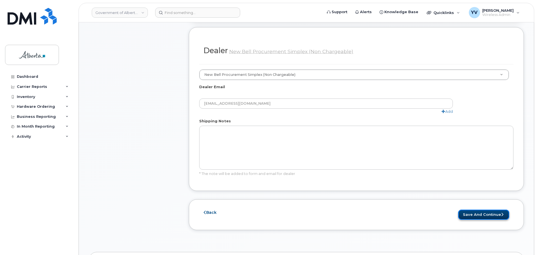
click at [476, 210] on button "Save and Continue" at bounding box center [483, 215] width 51 height 10
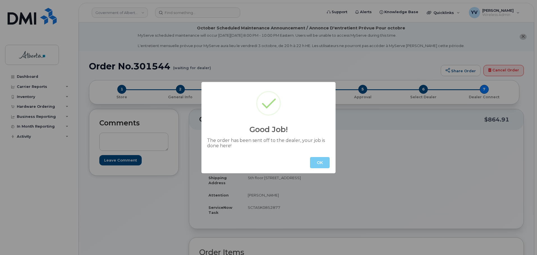
click at [323, 164] on button "OK" at bounding box center [320, 162] width 20 height 11
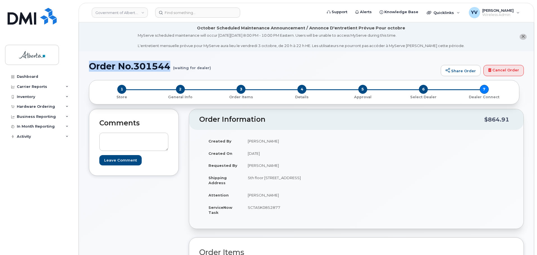
drag, startPoint x: 170, startPoint y: 68, endPoint x: 88, endPoint y: 65, distance: 82.2
copy h1 "Order No.301544"
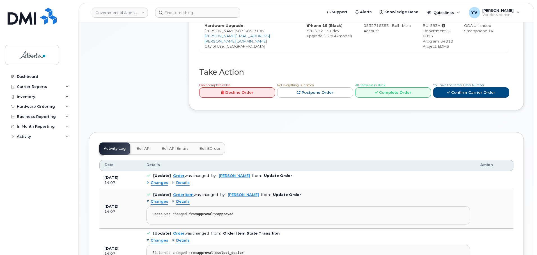
scroll to position [268, 0]
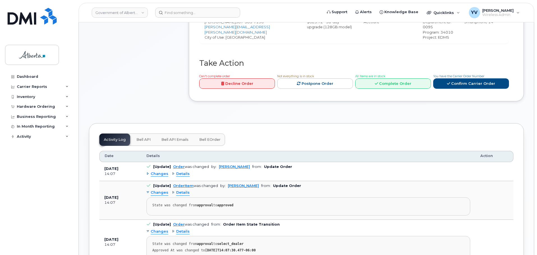
click at [140, 138] on span "Bell API" at bounding box center [143, 140] width 14 height 4
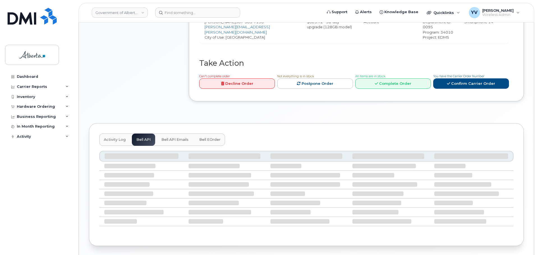
scroll to position [232, 0]
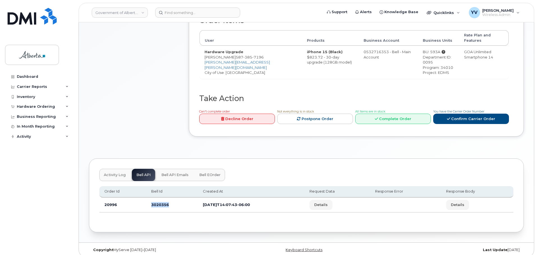
drag, startPoint x: 170, startPoint y: 200, endPoint x: 144, endPoint y: 200, distance: 26.1
click at [144, 200] on tr "20996 3020356 [DATE]T14:07:43-06:00 Details Details" at bounding box center [306, 205] width 414 height 15
copy tr "3020356"
click at [85, 243] on div "Copyright MyServe [DATE]–[DATE] Keyboard Shortcuts Last Update [DATE]" at bounding box center [306, 250] width 455 height 15
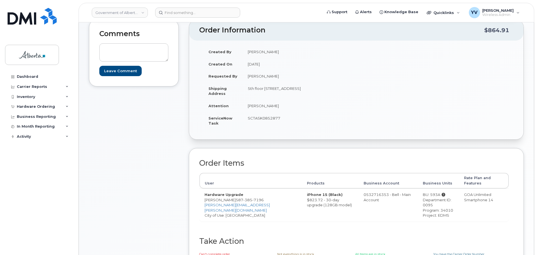
scroll to position [89, 0]
click at [174, 11] on input at bounding box center [197, 13] width 85 height 10
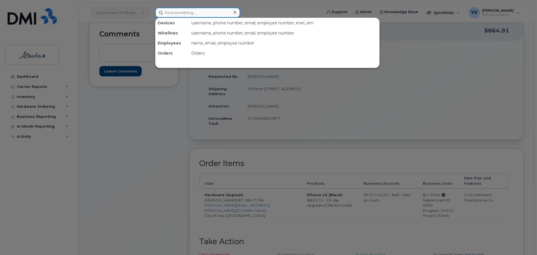
paste input "5878345760"
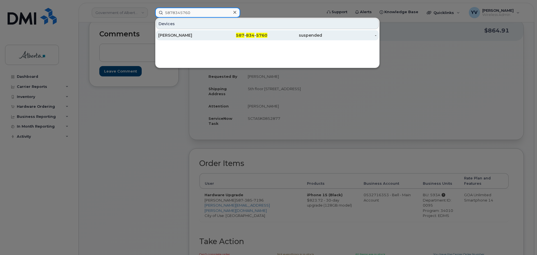
type input "5878345760"
click at [262, 33] on div "587 - 834 - 5760" at bounding box center [240, 36] width 55 height 6
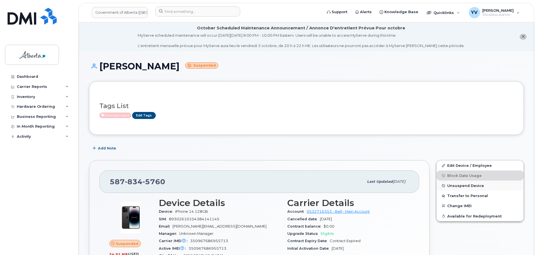
click at [460, 185] on span "Unsuspend Device" at bounding box center [465, 186] width 37 height 4
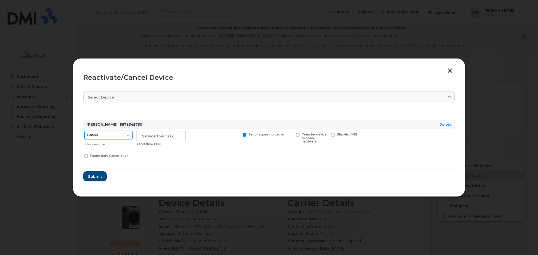
click at [128, 136] on select "Cancel Suspend - Extend Suspension Reactivate" at bounding box center [108, 135] width 48 height 8
select select "[object Object]"
click at [84, 131] on select "Cancel Suspend - Extend Suspension Reactivate" at bounding box center [108, 135] width 48 height 8
click at [146, 136] on input "text" at bounding box center [161, 136] width 50 height 10
paste input "SCTASK0855109"
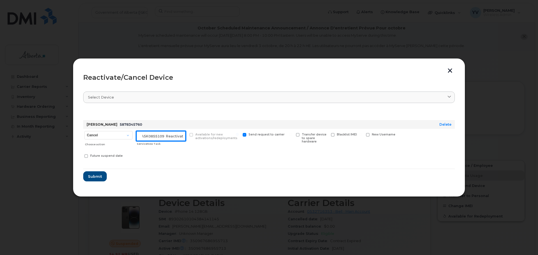
scroll to position [0, 10]
type input "SCTASK0855109 Reactivate"
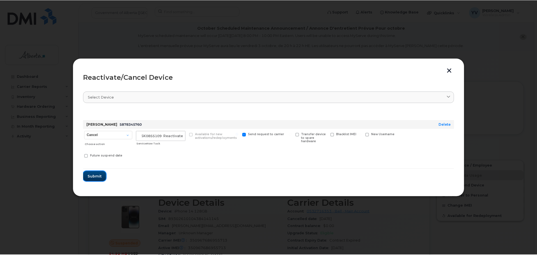
scroll to position [0, 0]
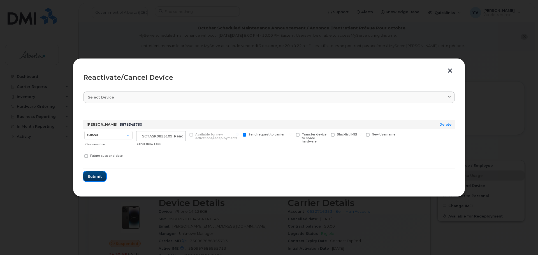
click at [90, 177] on span "Submit" at bounding box center [95, 176] width 14 height 5
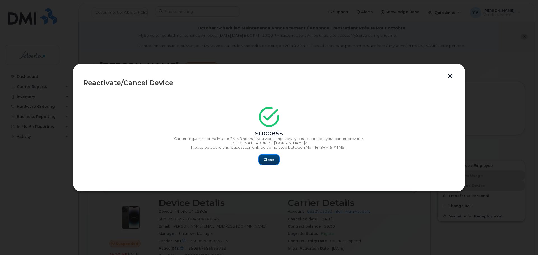
click at [273, 159] on span "Close" at bounding box center [269, 159] width 11 height 5
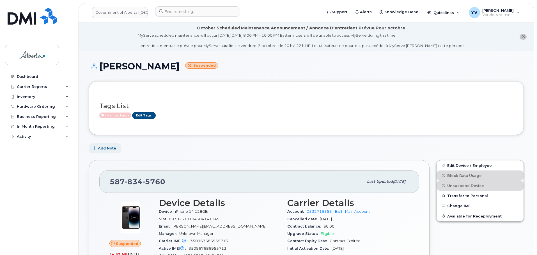
click at [104, 149] on span "Add Note" at bounding box center [107, 148] width 18 height 5
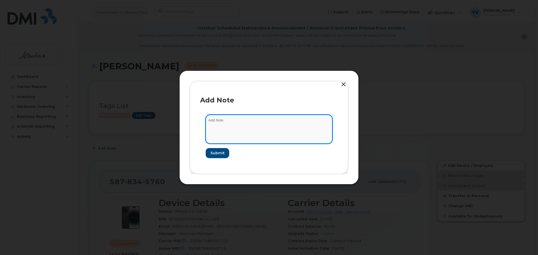
click at [223, 124] on textarea at bounding box center [269, 129] width 127 height 29
paste textarea "SCTASK0855109"
paste textarea "Device Plan Reassign - (1)"
type textarea "SCTASK0855109 Device Plan Reassign - (1)"
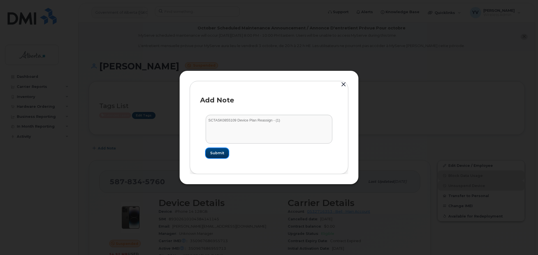
click at [219, 153] on span "Submit" at bounding box center [217, 153] width 14 height 5
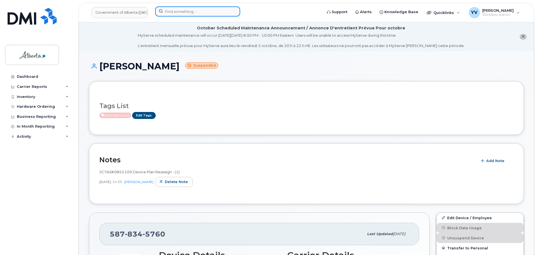
click at [176, 12] on input at bounding box center [197, 11] width 85 height 10
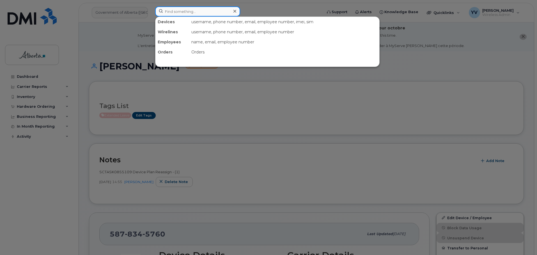
paste input "4033521962"
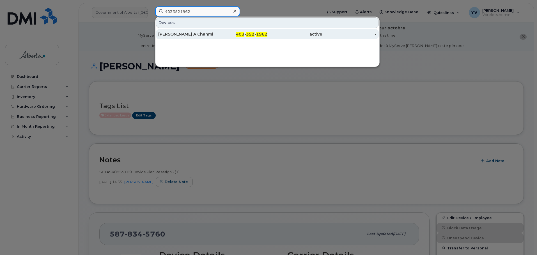
type input "4033521962"
click at [248, 34] on span "352" at bounding box center [250, 34] width 8 height 5
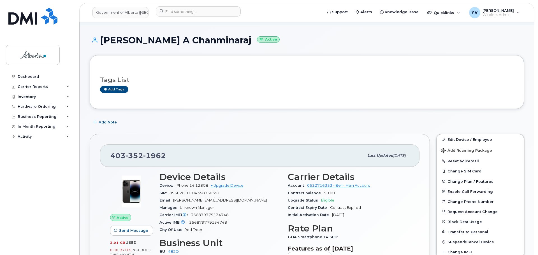
scroll to position [29, 0]
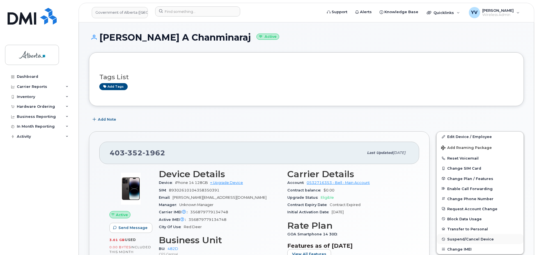
click at [471, 239] on span "Suspend/Cancel Device" at bounding box center [470, 240] width 47 height 4
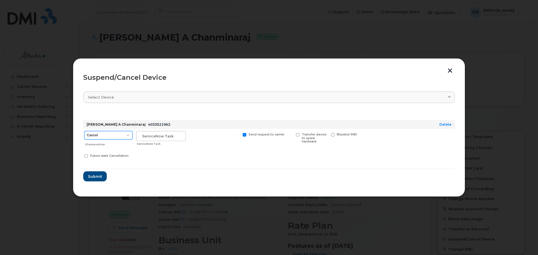
click at [128, 135] on select "Cancel Suspend - Extend Suspension Suspend - Reduced Rate Suspend - Lost Device…" at bounding box center [108, 135] width 48 height 8
select select "[object Object]"
click at [84, 131] on select "Cancel Suspend - Extend Suspension Suspend - Reduced Rate Suspend - Lost Device…" at bounding box center [108, 135] width 48 height 8
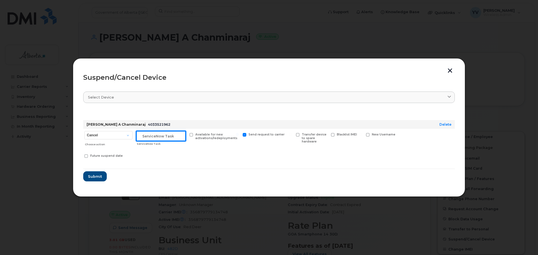
click at [149, 136] on input "text" at bounding box center [161, 136] width 50 height 10
paste input "SCTASK0853248"
type input "SCTASK0853248 Suspend"
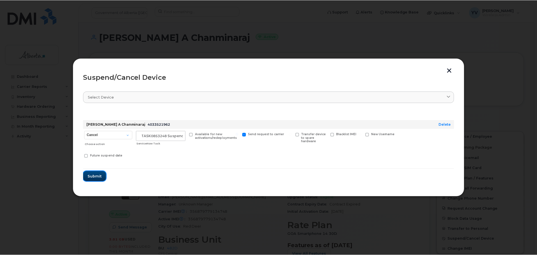
scroll to position [0, 0]
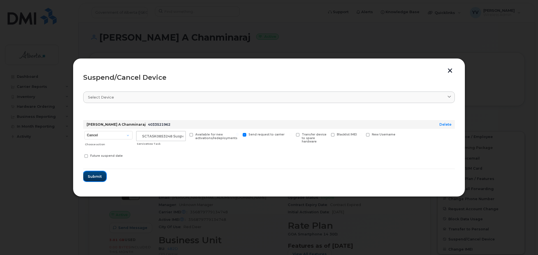
click at [90, 176] on span "Submit" at bounding box center [95, 176] width 14 height 5
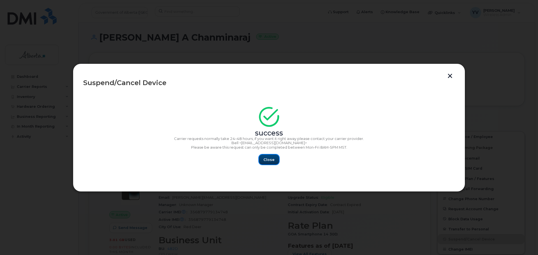
click at [270, 160] on span "Close" at bounding box center [269, 159] width 11 height 5
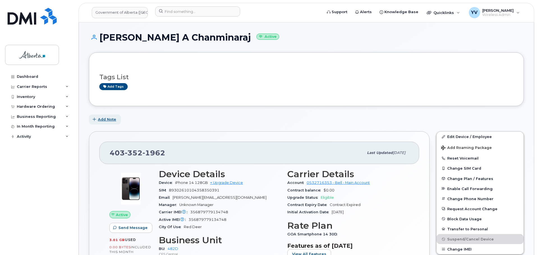
click at [111, 120] on span "Add Note" at bounding box center [107, 119] width 18 height 5
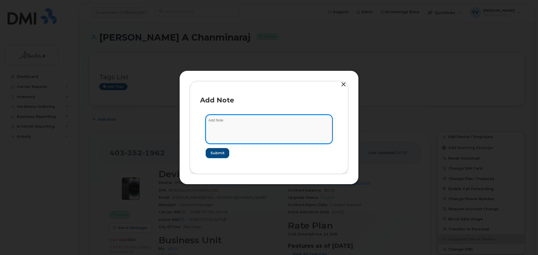
click at [210, 124] on textarea at bounding box center [269, 129] width 127 height 29
paste textarea "SCTASK0853248"
paste textarea "Plan Suspend - (1)"
type textarea "SCTASK0853248 Plan Suspend - (1)"
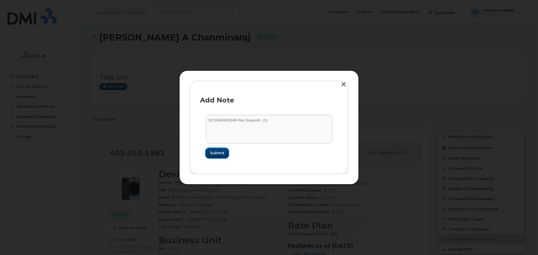
click at [221, 154] on span "Submit" at bounding box center [217, 153] width 14 height 5
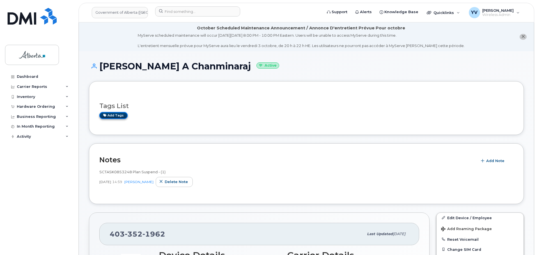
click at [110, 113] on link "Add tags" at bounding box center [113, 115] width 28 height 7
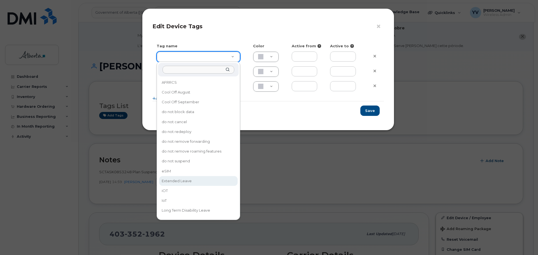
type input "Extended Leave"
type input "F8C6C8"
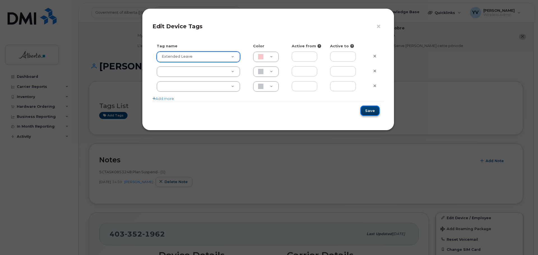
click at [372, 111] on button "Save" at bounding box center [370, 111] width 19 height 10
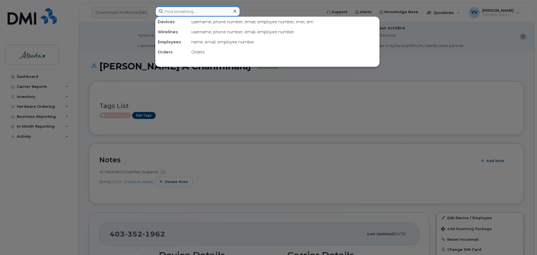
click at [167, 10] on input at bounding box center [197, 11] width 85 height 10
paste input "5874326139"
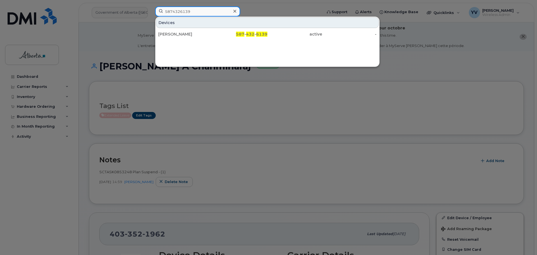
type input "5874326139"
